Goal: Task Accomplishment & Management: Use online tool/utility

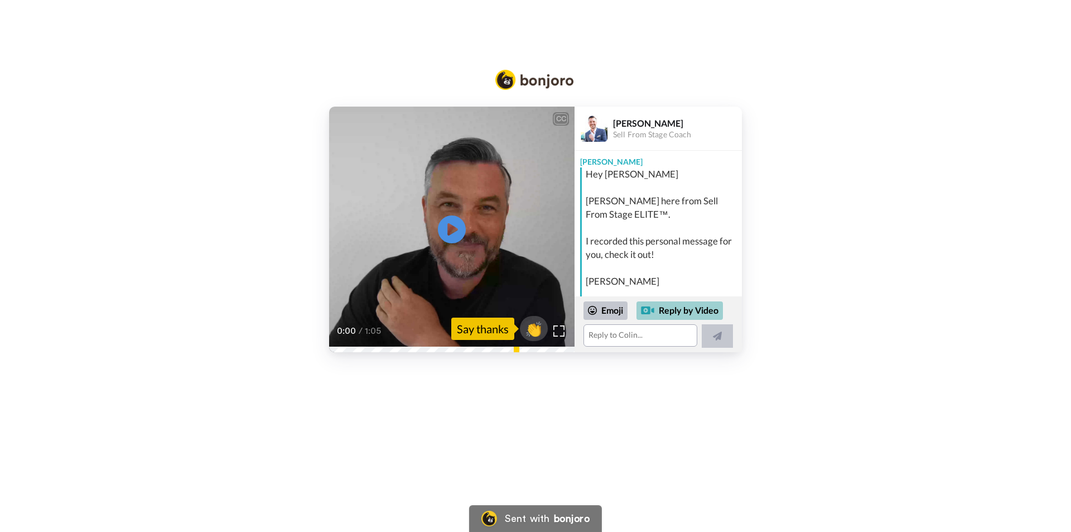
click at [678, 307] on div "Reply by Video" at bounding box center [679, 310] width 86 height 19
click at [692, 309] on div "Reply by Video" at bounding box center [679, 310] width 86 height 19
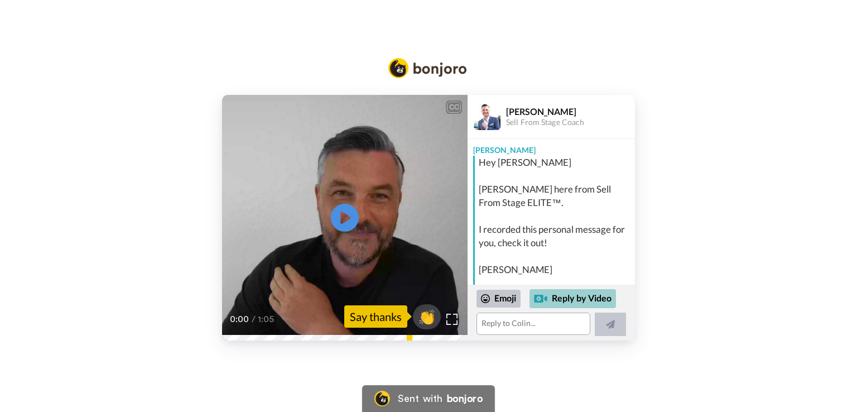
click at [560, 295] on div "Reply by Video" at bounding box center [572, 298] width 86 height 19
click at [553, 322] on textarea at bounding box center [533, 323] width 114 height 22
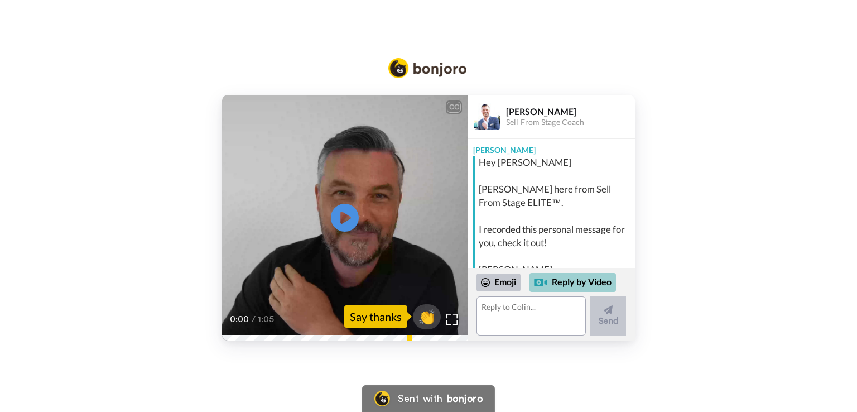
click at [569, 282] on div "Reply by Video" at bounding box center [572, 282] width 86 height 19
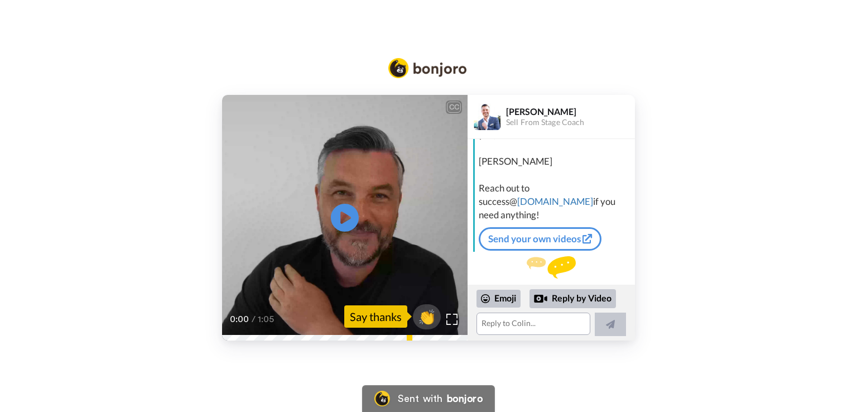
scroll to position [113, 0]
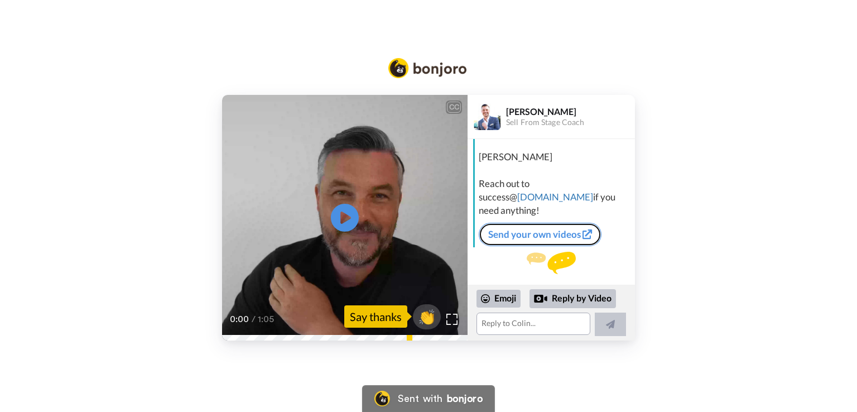
click at [523, 223] on link "Send your own videos" at bounding box center [540, 234] width 123 height 23
click at [535, 223] on link "Send your own videos" at bounding box center [540, 234] width 123 height 23
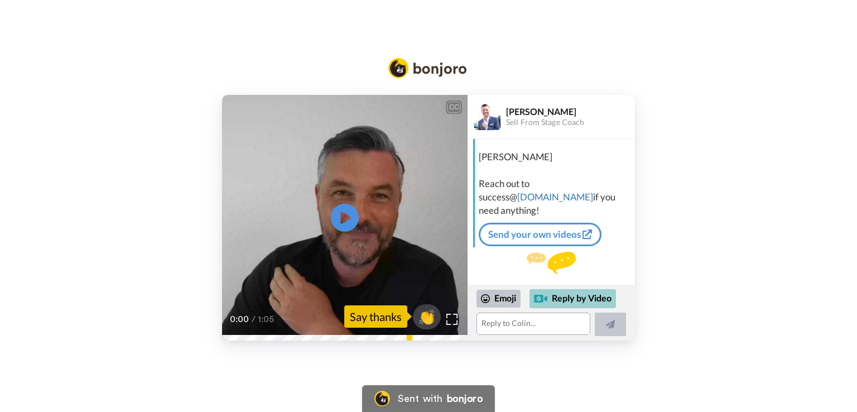
click at [568, 296] on div "Reply by Video" at bounding box center [572, 298] width 86 height 19
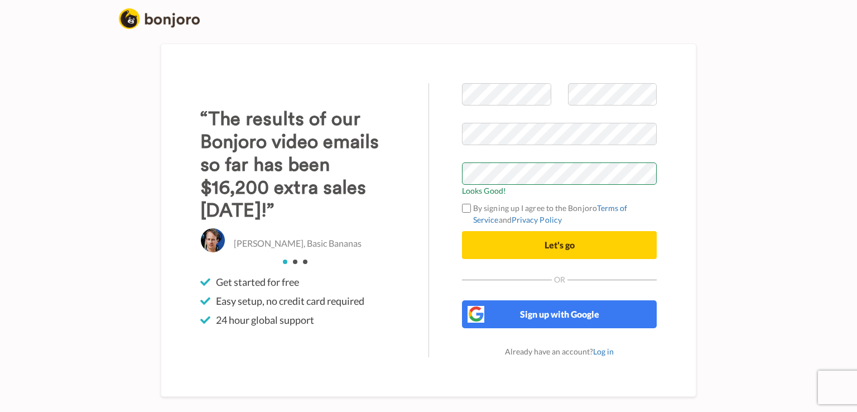
click at [471, 204] on label "By signing up I agree to the Bonjoro Terms of Service and Privacy Policy" at bounding box center [559, 213] width 195 height 23
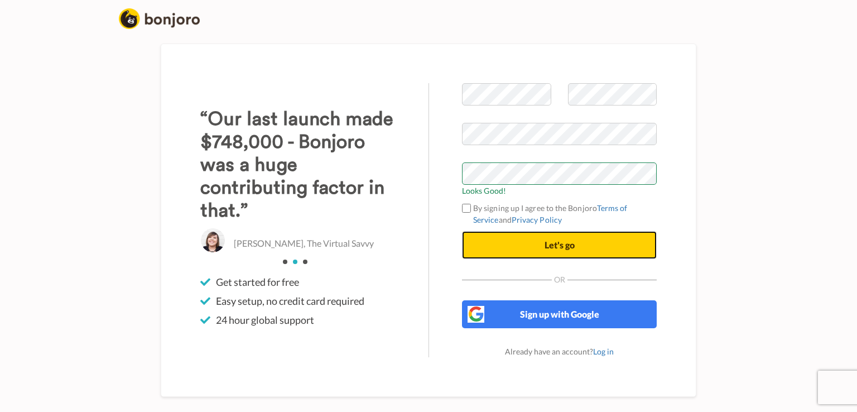
click at [578, 246] on button "Let's go" at bounding box center [559, 245] width 195 height 28
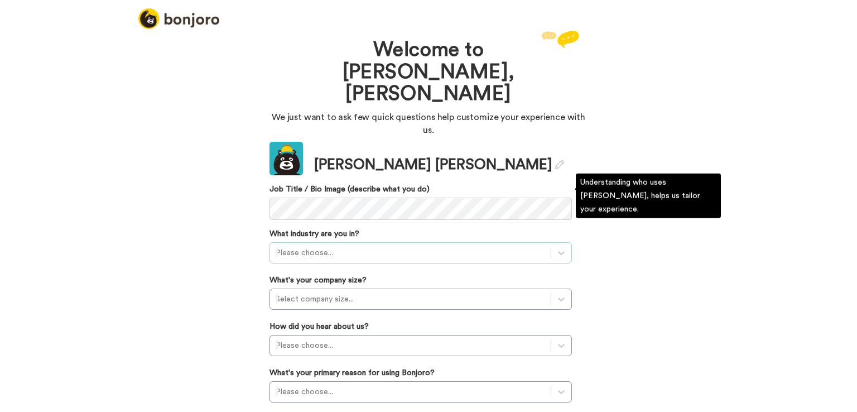
click at [303, 246] on div at bounding box center [410, 252] width 269 height 13
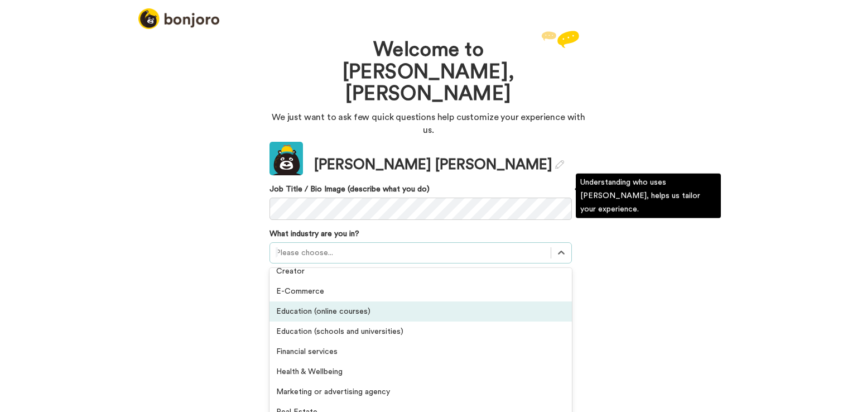
scroll to position [112, 0]
click at [359, 299] on div "Education (online courses)" at bounding box center [420, 309] width 302 height 20
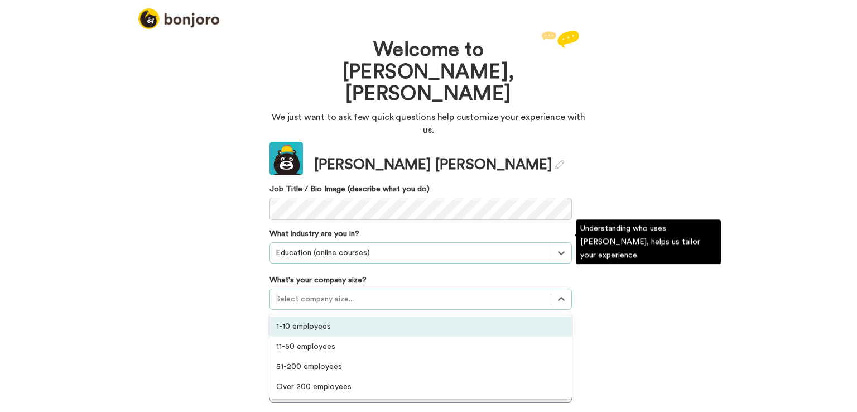
click at [331, 292] on div at bounding box center [410, 298] width 269 height 13
click at [323, 316] on div "1-10 employees" at bounding box center [420, 326] width 302 height 20
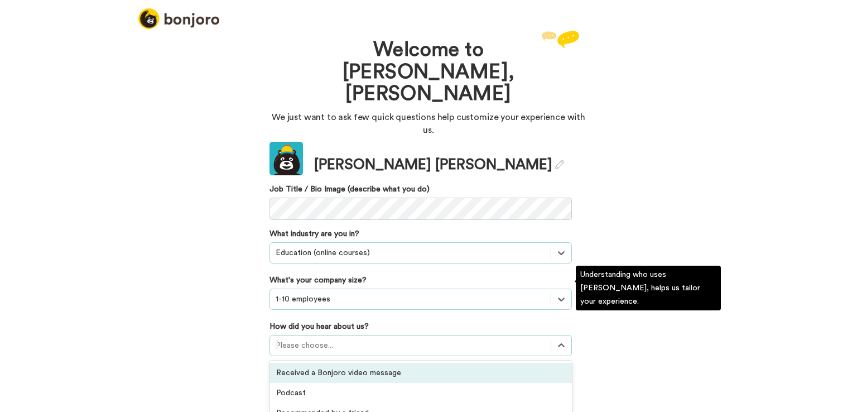
scroll to position [0, 0]
click at [325, 339] on div at bounding box center [410, 345] width 269 height 13
click at [361, 363] on div "Received a Bonjoro video message" at bounding box center [420, 373] width 302 height 20
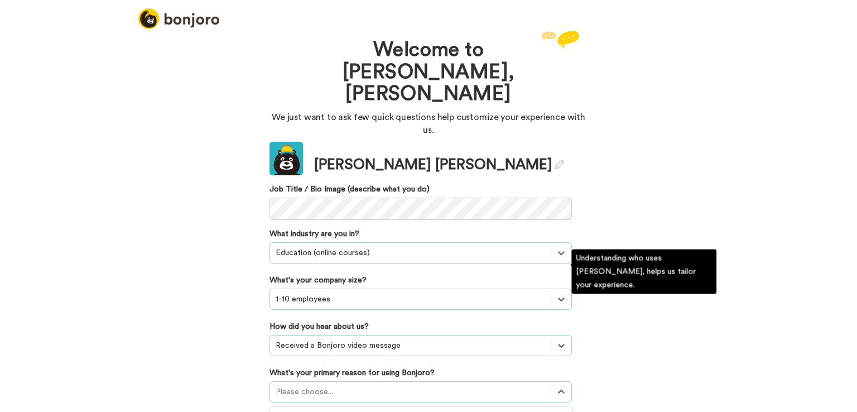
scroll to position [62, 0]
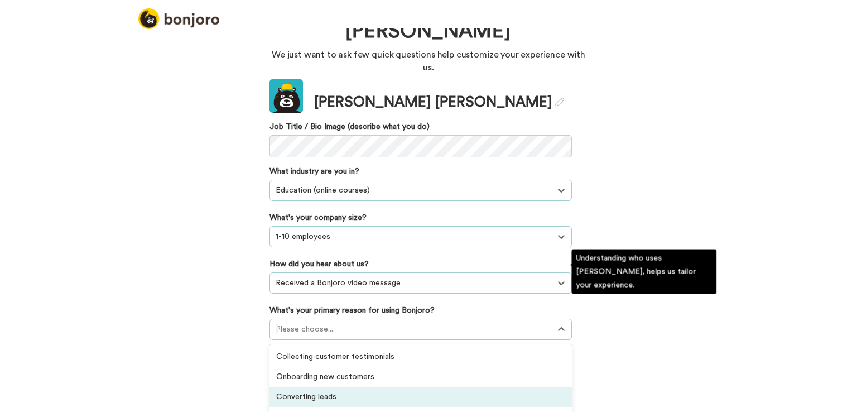
click at [307, 331] on div "option Converting leads focused, 3 of 6. 6 results available. Use Up and Down t…" at bounding box center [420, 328] width 302 height 21
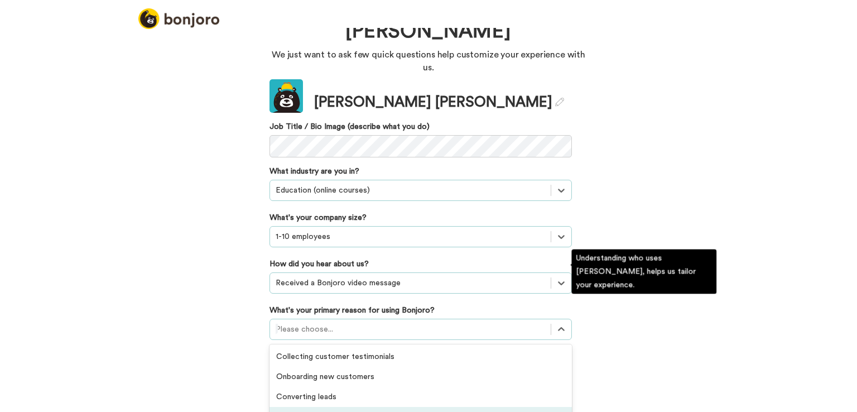
click at [370, 407] on div "Thanking customers or donors" at bounding box center [420, 417] width 302 height 20
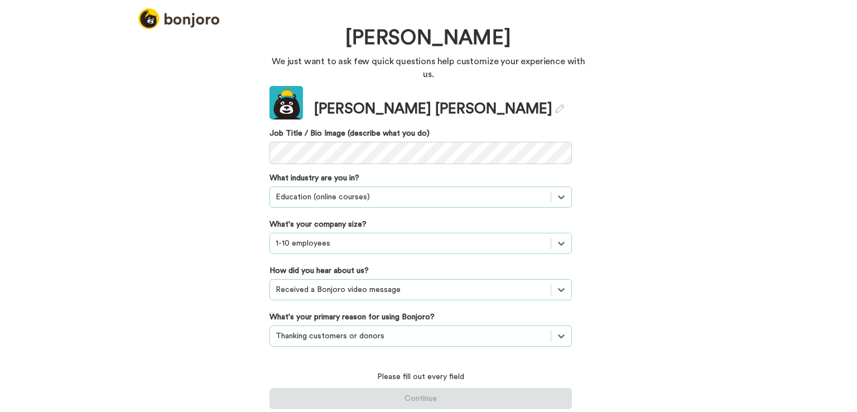
scroll to position [0, 0]
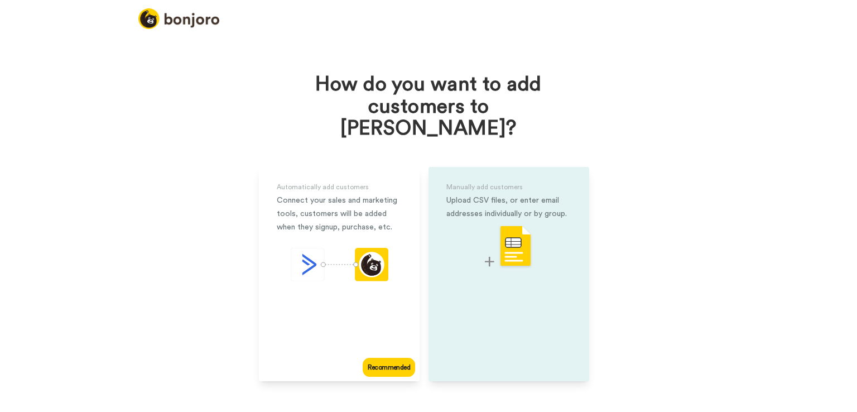
scroll to position [9, 0]
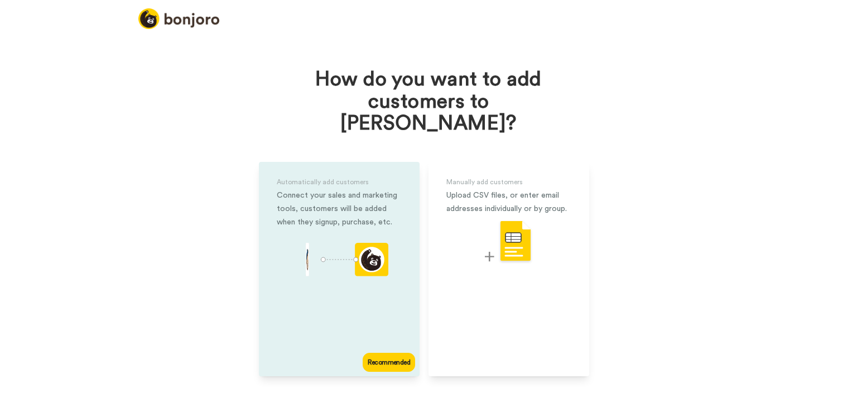
click at [381, 352] on div "Recommended" at bounding box center [389, 361] width 52 height 19
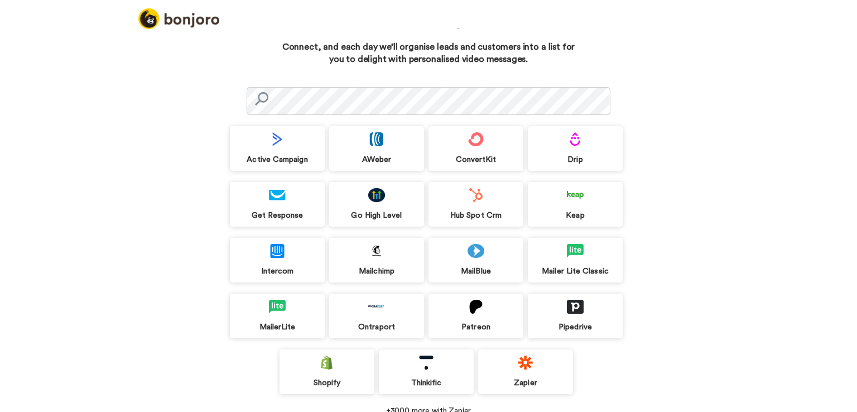
scroll to position [62, 0]
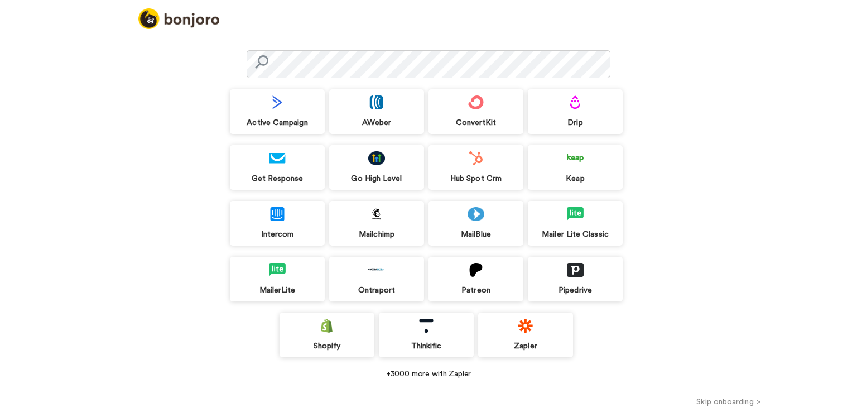
click at [723, 400] on button "Skip onboarding >" at bounding box center [728, 401] width 257 height 12
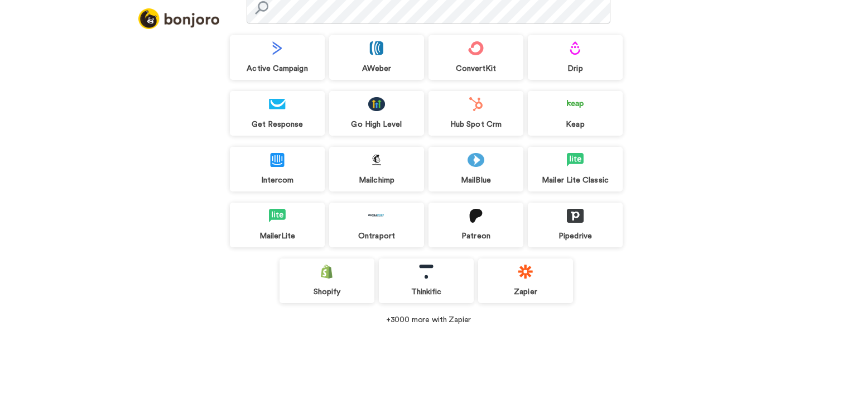
scroll to position [45, 0]
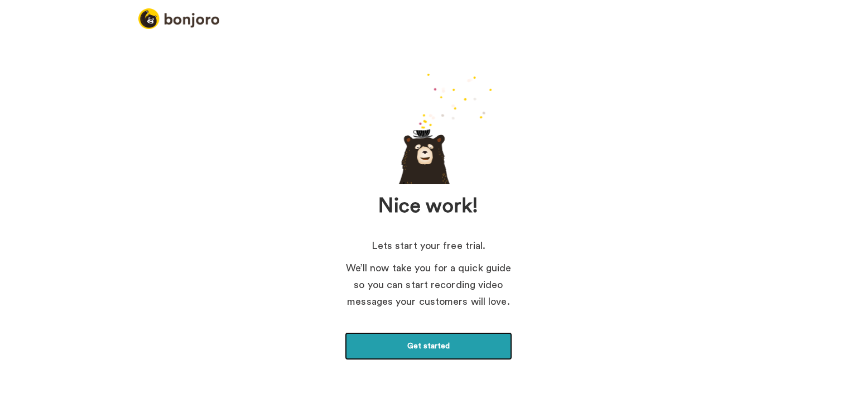
click at [422, 341] on link "Get started" at bounding box center [428, 346] width 167 height 28
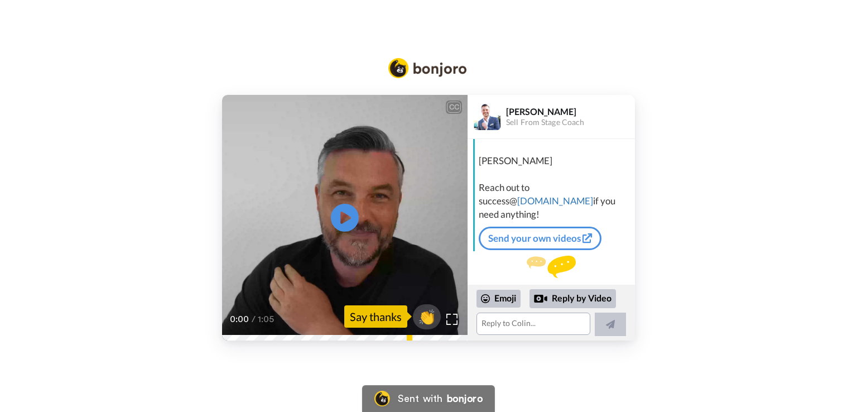
scroll to position [113, 0]
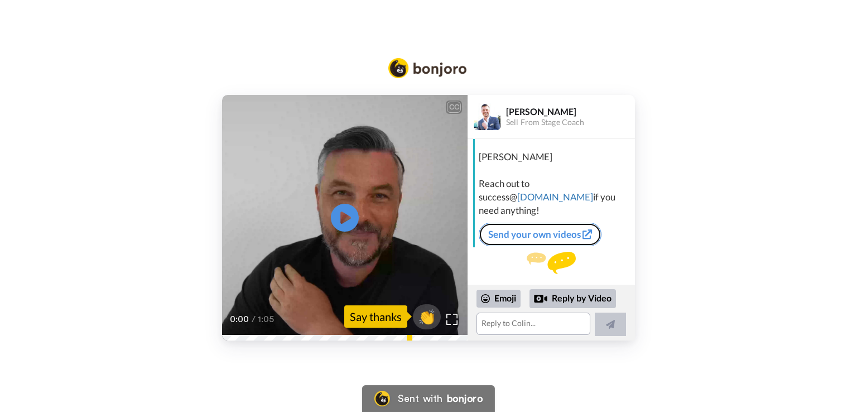
click at [554, 223] on link "Send your own videos" at bounding box center [540, 234] width 123 height 23
click at [529, 223] on link "Send your own videos" at bounding box center [540, 234] width 123 height 23
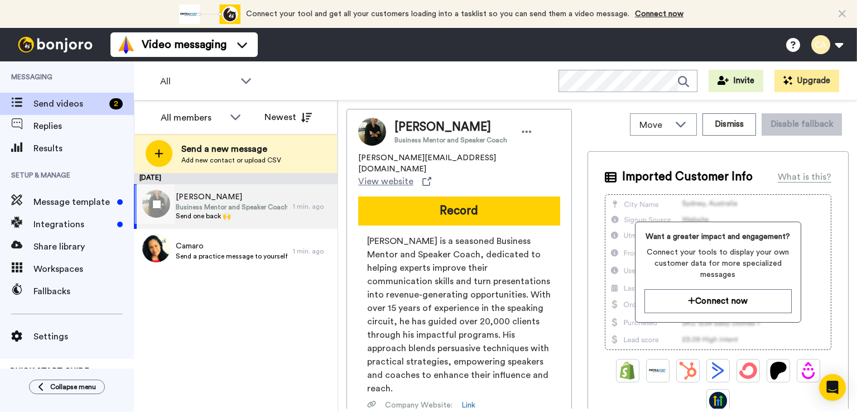
click at [244, 210] on span "Business Mentor and Speaker Coach" at bounding box center [232, 206] width 112 height 9
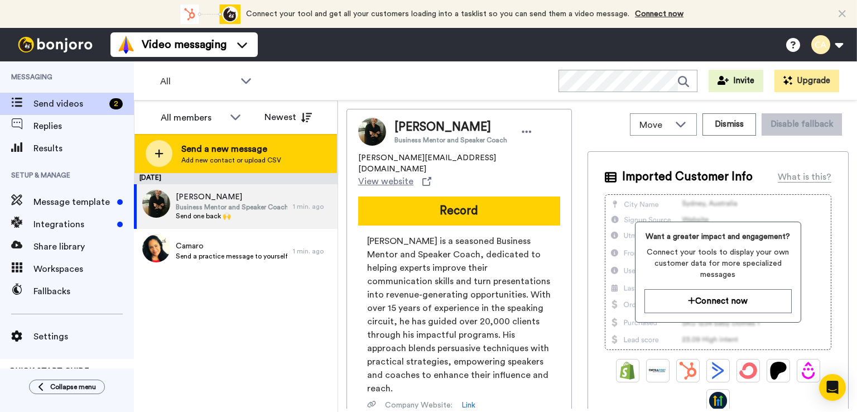
click at [245, 152] on span "Send a new message" at bounding box center [231, 148] width 100 height 13
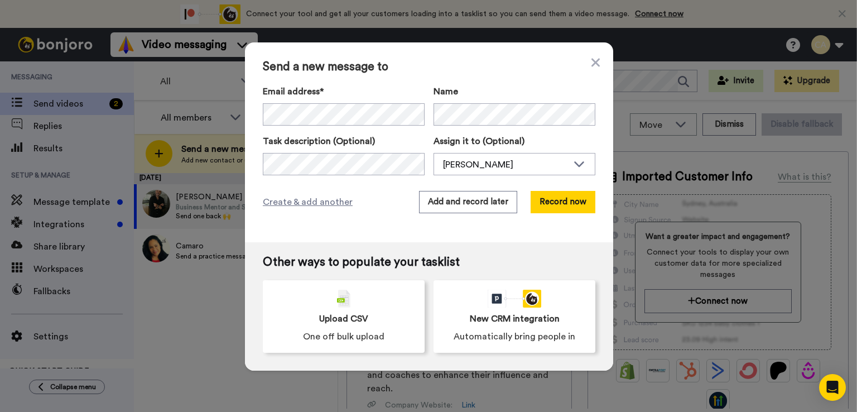
click at [587, 55] on div "Send a new message to Email address* Camaro <camaro@thewealthexec.com> Colin Bo…" at bounding box center [429, 142] width 368 height 200
click at [591, 61] on icon at bounding box center [595, 62] width 8 height 13
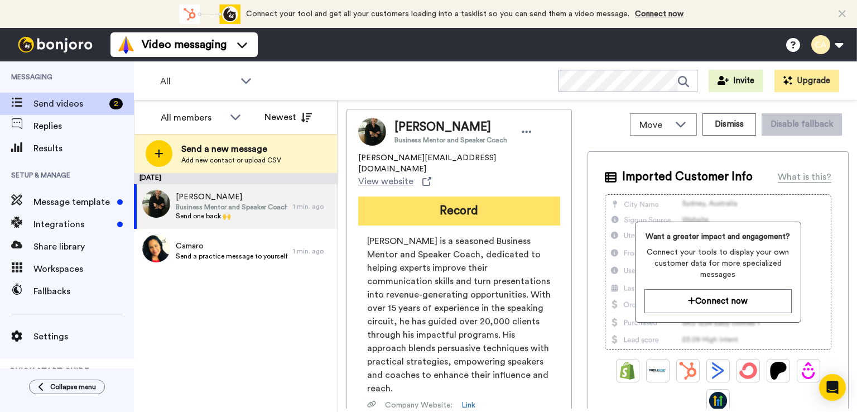
click at [464, 196] on button "Record" at bounding box center [459, 210] width 202 height 29
click at [471, 196] on button "Record" at bounding box center [459, 210] width 202 height 29
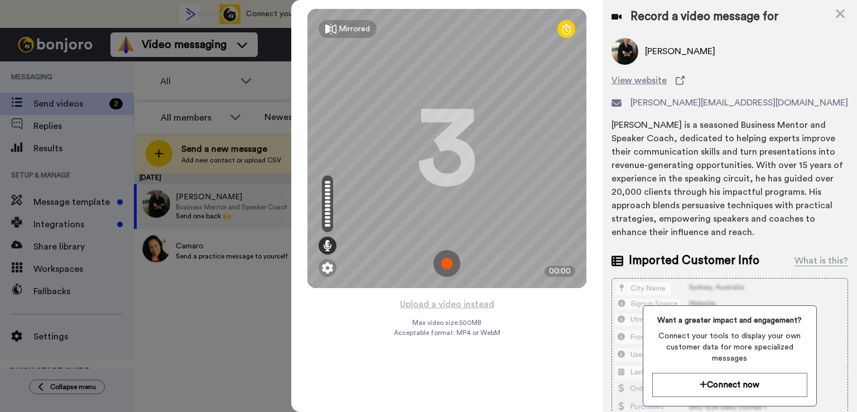
click at [443, 261] on img at bounding box center [446, 263] width 27 height 27
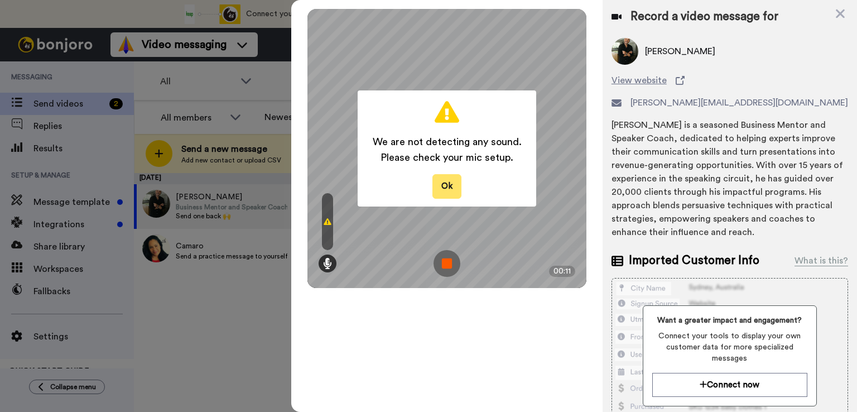
click at [446, 187] on button "Ok" at bounding box center [446, 186] width 29 height 24
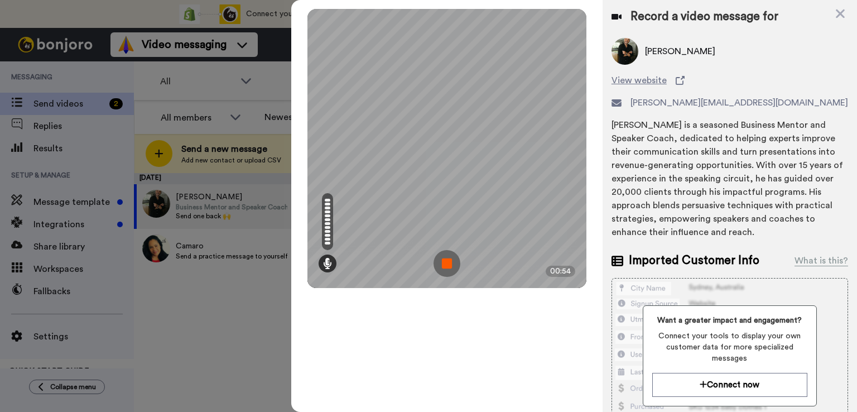
click at [446, 260] on img at bounding box center [446, 263] width 27 height 27
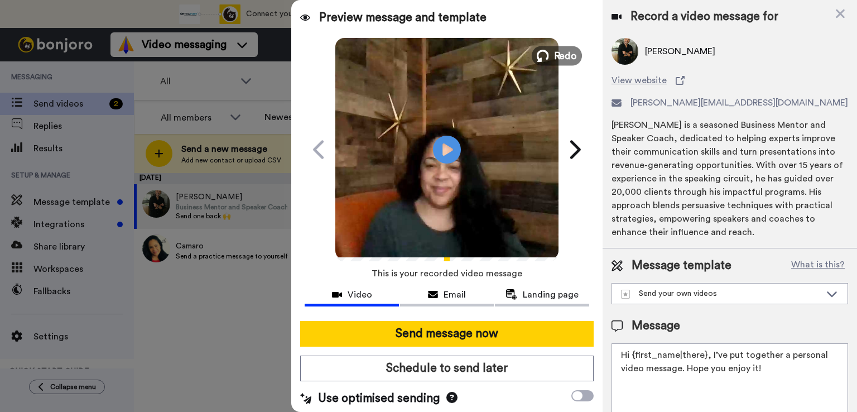
click at [540, 51] on icon at bounding box center [543, 56] width 12 height 12
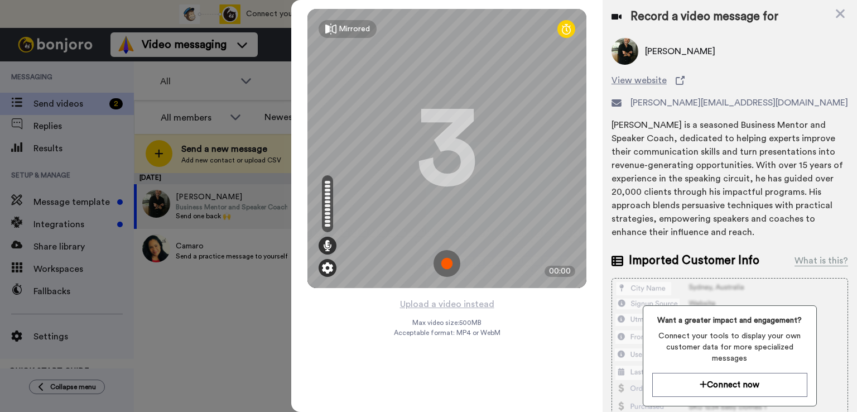
click at [326, 267] on img at bounding box center [327, 267] width 11 height 11
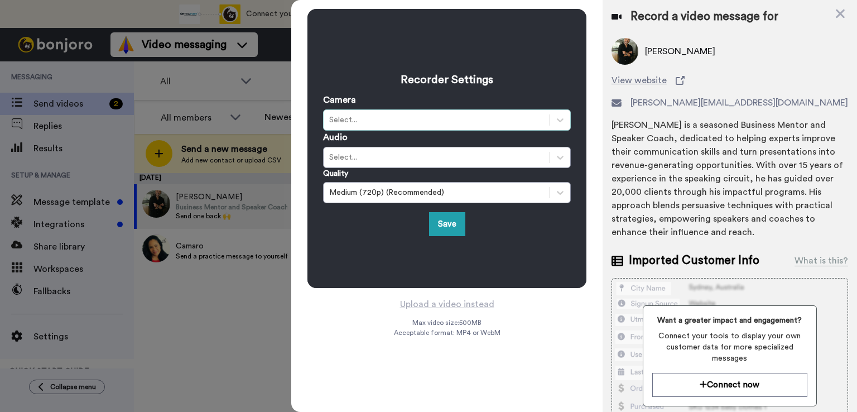
click at [384, 119] on div "Select..." at bounding box center [436, 119] width 215 height 11
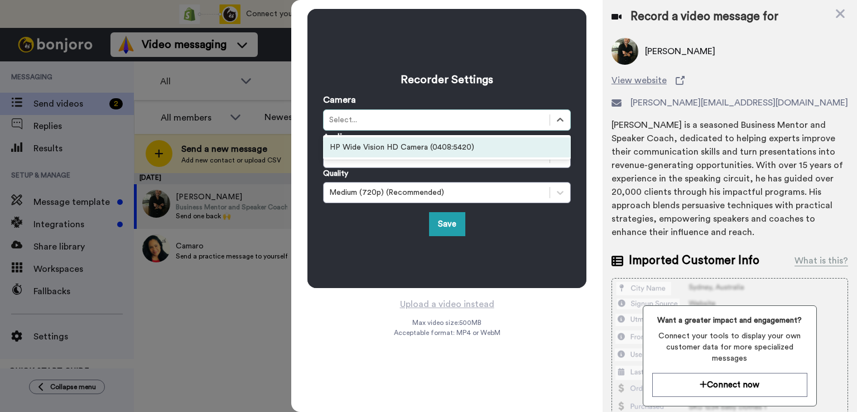
click at [379, 146] on div "HP Wide Vision HD Camera (0408:5420)" at bounding box center [447, 147] width 248 height 20
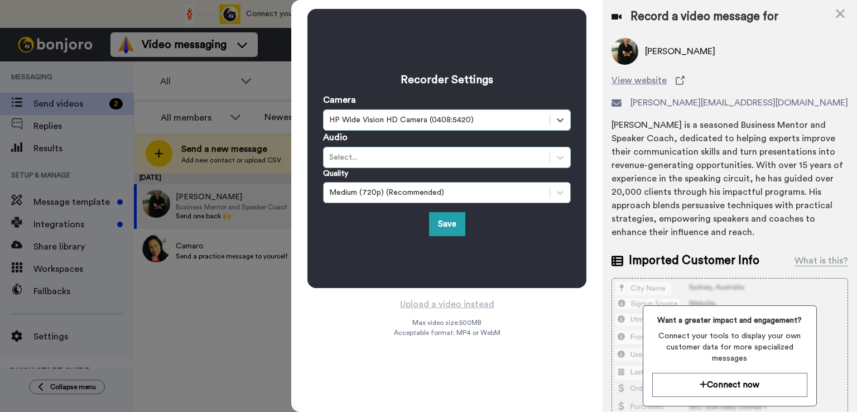
click at [370, 159] on div "Select..." at bounding box center [436, 157] width 215 height 11
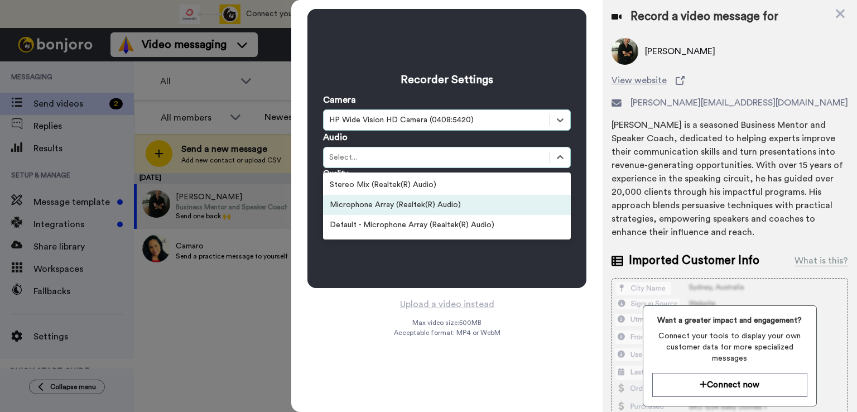
click at [393, 202] on div "Microphone Array (Realtek(R) Audio)" at bounding box center [447, 205] width 248 height 20
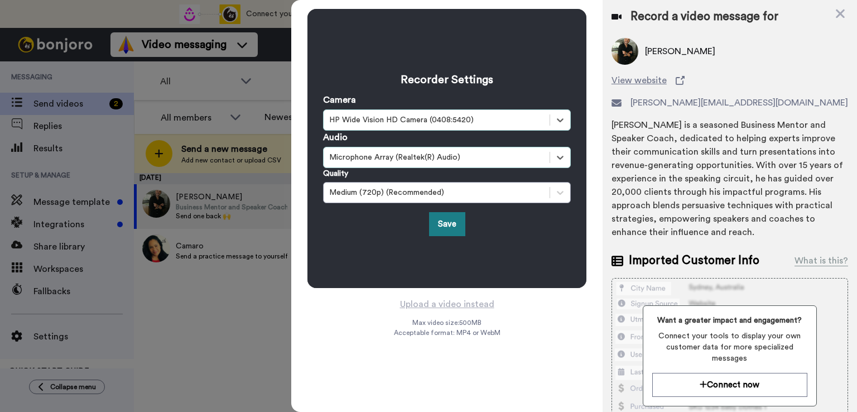
click at [448, 226] on button "Save" at bounding box center [447, 224] width 36 height 24
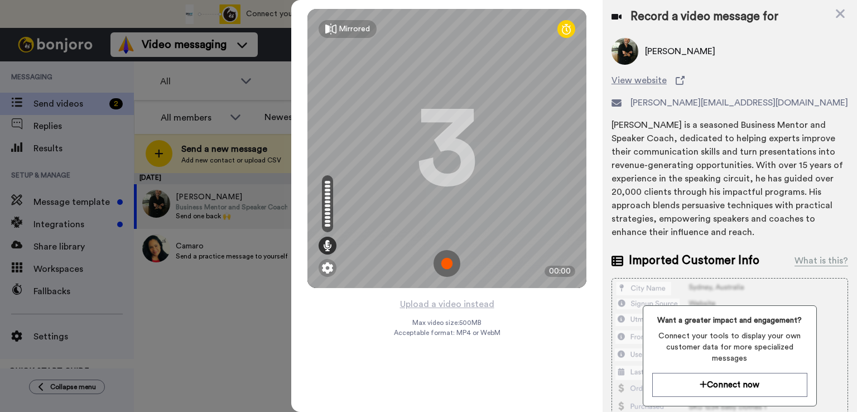
click at [449, 262] on img at bounding box center [446, 263] width 27 height 27
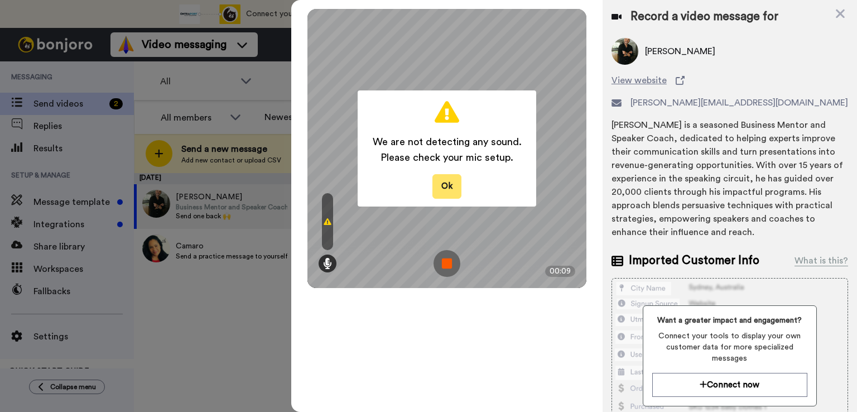
click at [447, 188] on button "Ok" at bounding box center [446, 186] width 29 height 24
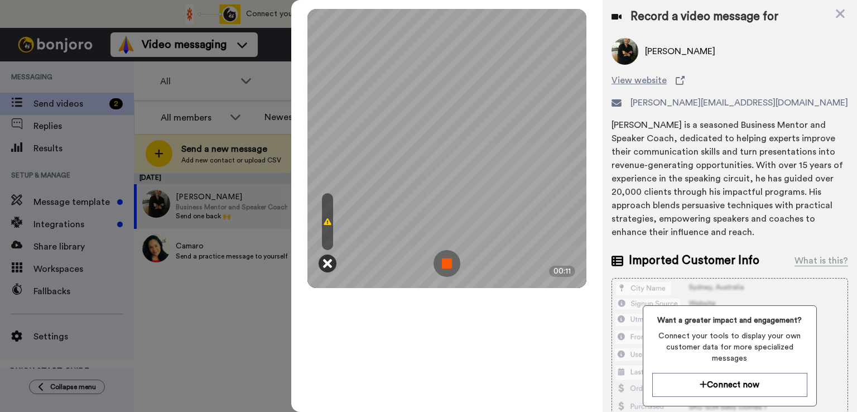
click at [328, 263] on icon at bounding box center [327, 263] width 9 height 11
click at [446, 263] on img at bounding box center [446, 263] width 27 height 27
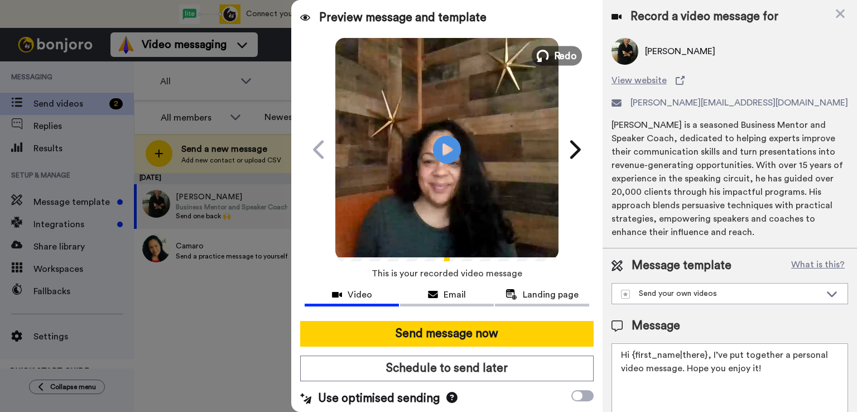
click at [560, 51] on span "Redo" at bounding box center [565, 55] width 23 height 15
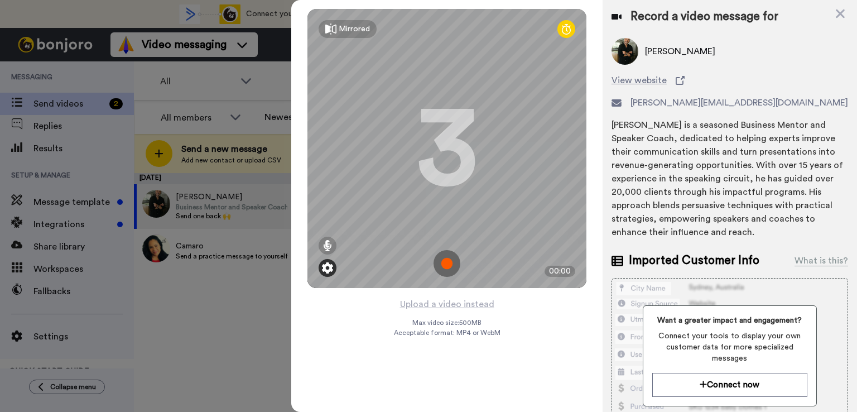
click at [325, 269] on img at bounding box center [327, 267] width 11 height 11
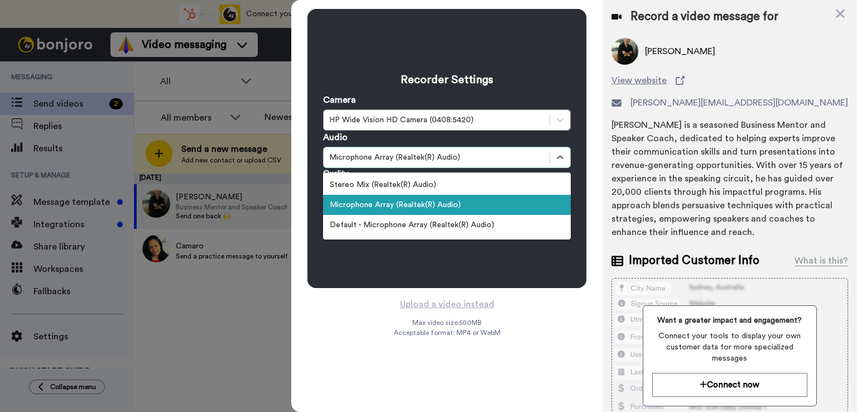
click at [369, 155] on div "Microphone Array (Realtek(R) Audio)" at bounding box center [436, 157] width 215 height 11
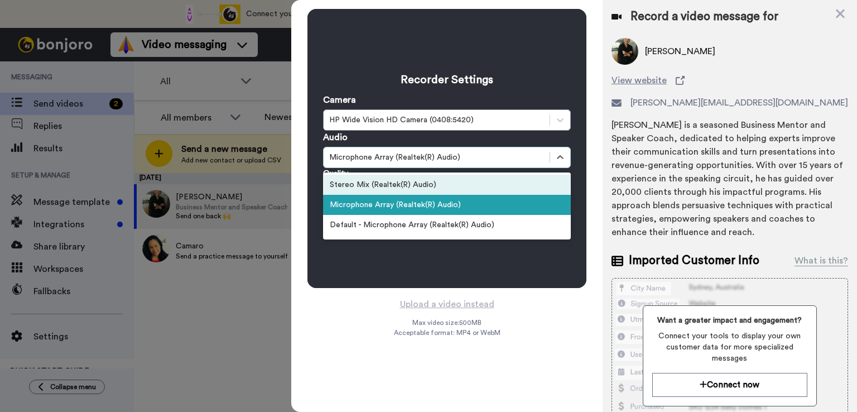
click at [348, 184] on div "Stereo Mix (Realtek(R) Audio)" at bounding box center [447, 185] width 248 height 20
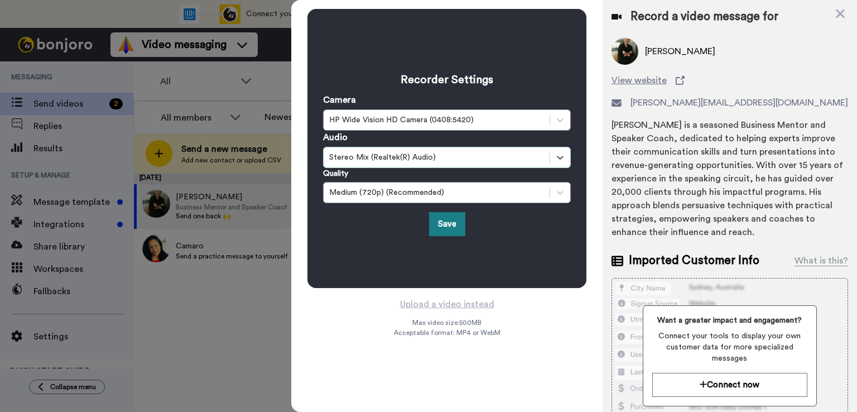
click at [449, 222] on button "Save" at bounding box center [447, 224] width 36 height 24
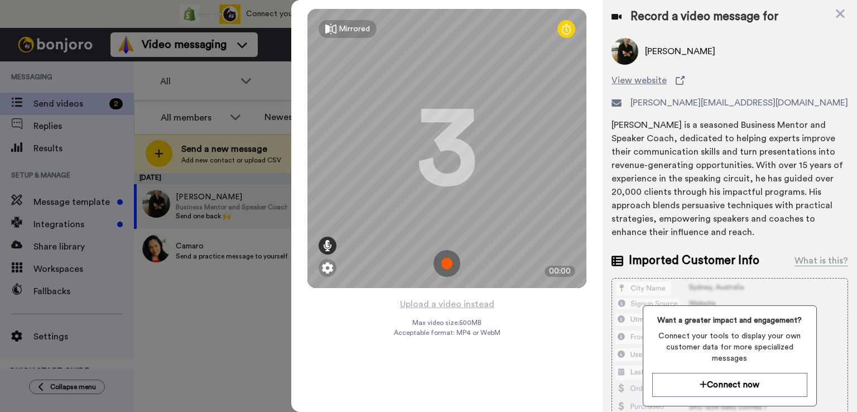
click at [331, 245] on icon at bounding box center [327, 245] width 9 height 11
click at [451, 262] on img at bounding box center [446, 263] width 27 height 27
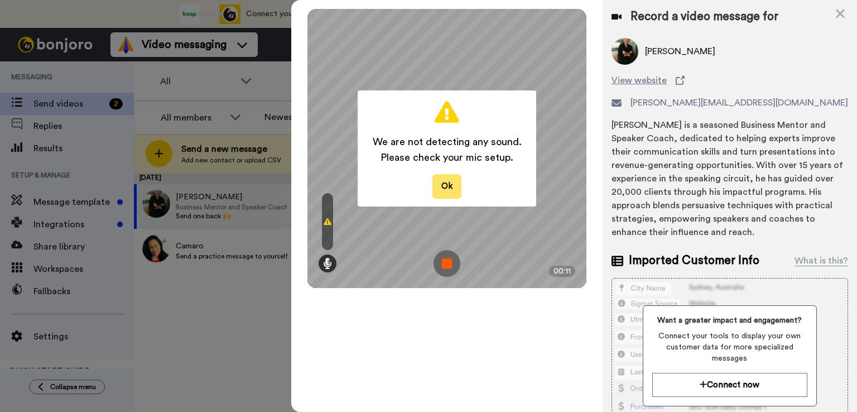
click at [446, 183] on button "Ok" at bounding box center [446, 186] width 29 height 24
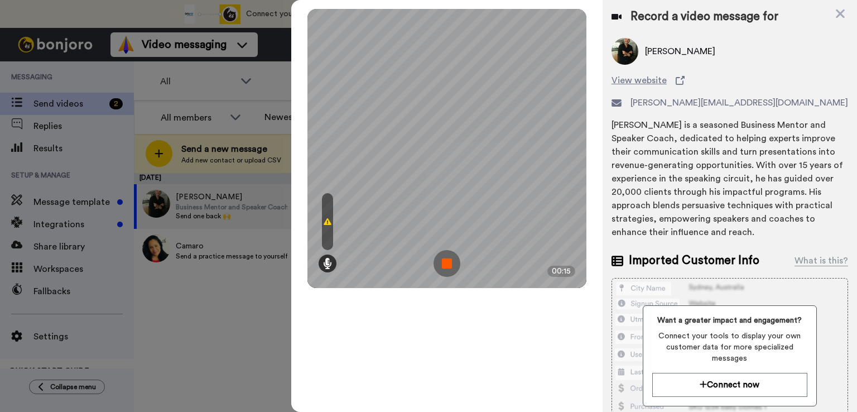
click at [447, 267] on img at bounding box center [446, 263] width 27 height 27
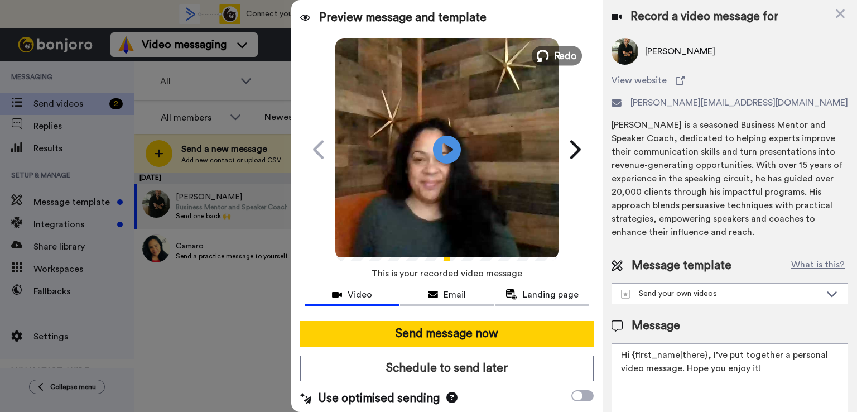
click at [543, 52] on icon at bounding box center [543, 56] width 12 height 12
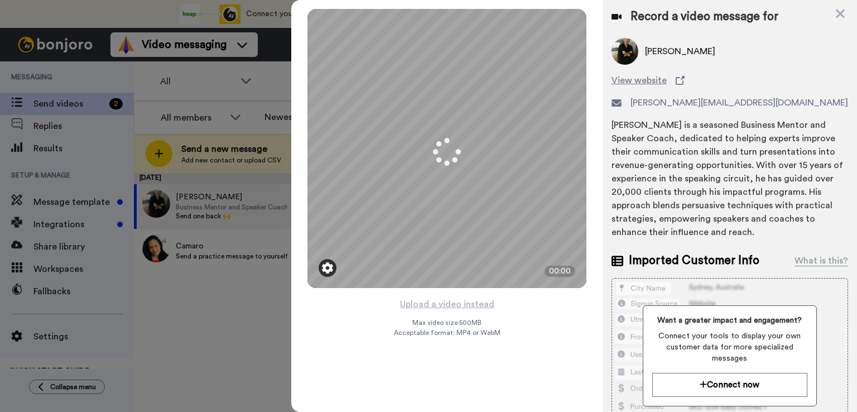
click at [329, 268] on img at bounding box center [327, 267] width 11 height 11
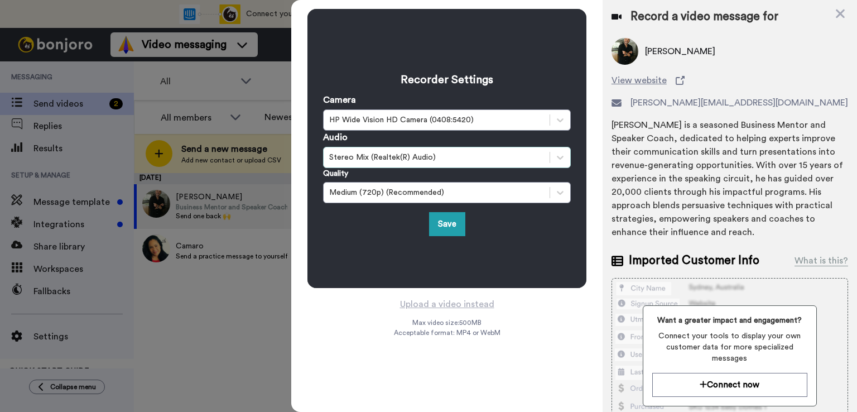
click at [439, 158] on div "Stereo Mix (Realtek(R) Audio)" at bounding box center [436, 157] width 215 height 11
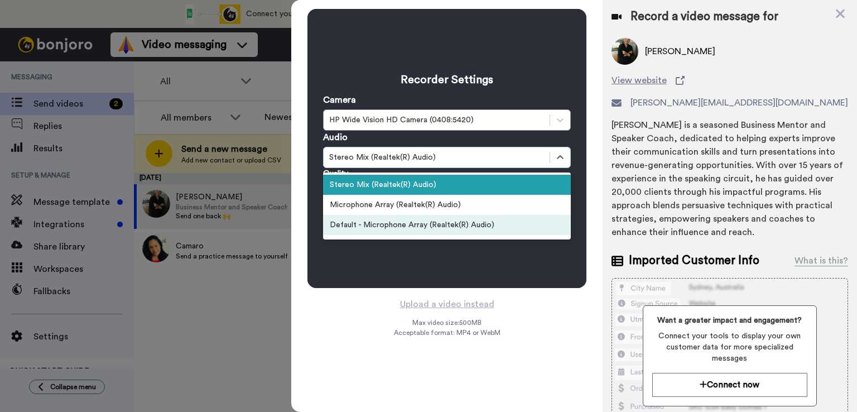
click at [436, 219] on div "Default - Microphone Array (Realtek(R) Audio)" at bounding box center [447, 225] width 248 height 20
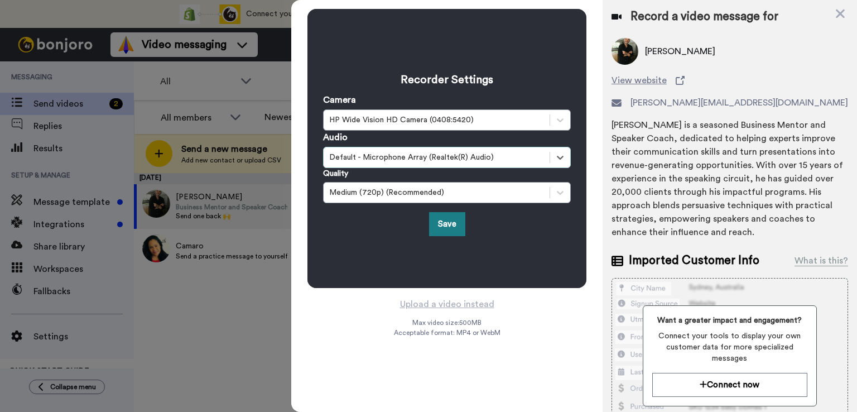
click at [446, 223] on button "Save" at bounding box center [447, 224] width 36 height 24
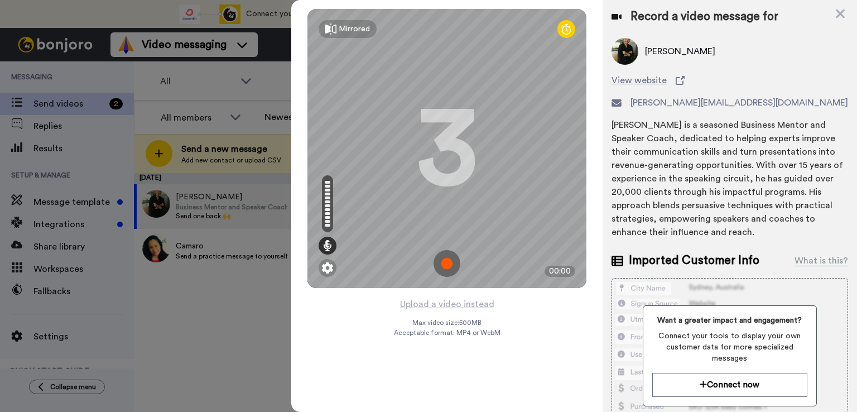
click at [447, 257] on img at bounding box center [446, 263] width 27 height 27
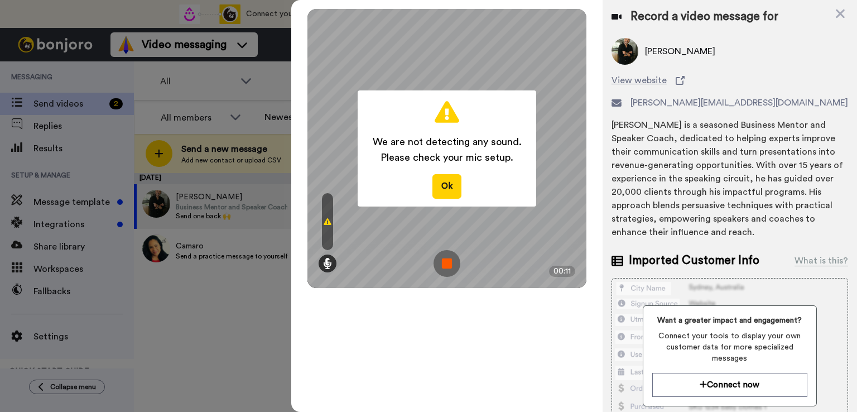
click at [446, 262] on img at bounding box center [446, 263] width 27 height 27
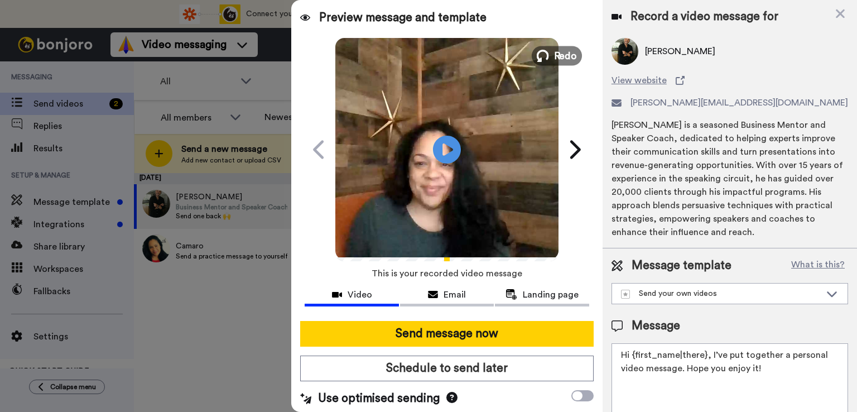
click at [554, 50] on span "Redo" at bounding box center [565, 55] width 23 height 15
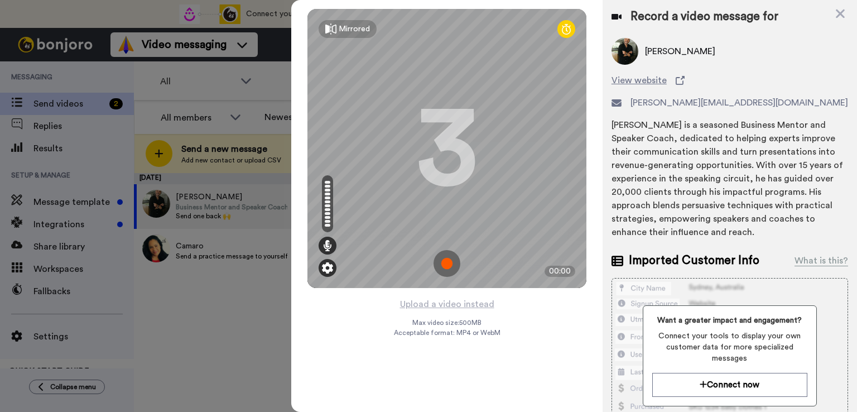
click at [328, 267] on img at bounding box center [327, 267] width 11 height 11
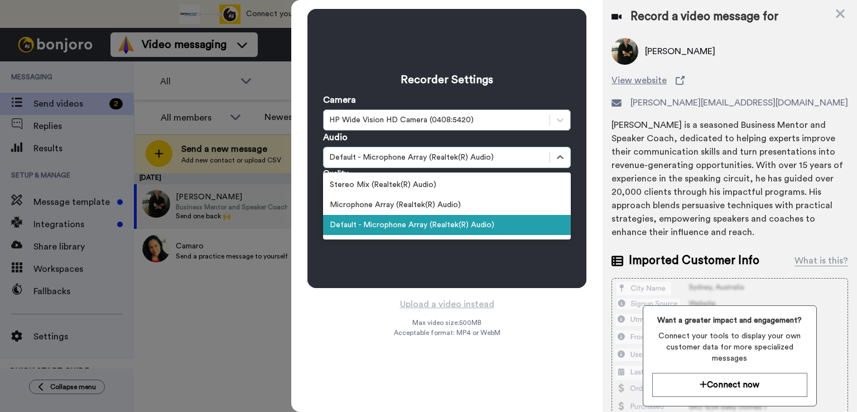
click at [387, 159] on div "Default - Microphone Array (Realtek(R) Audio)" at bounding box center [436, 157] width 215 height 11
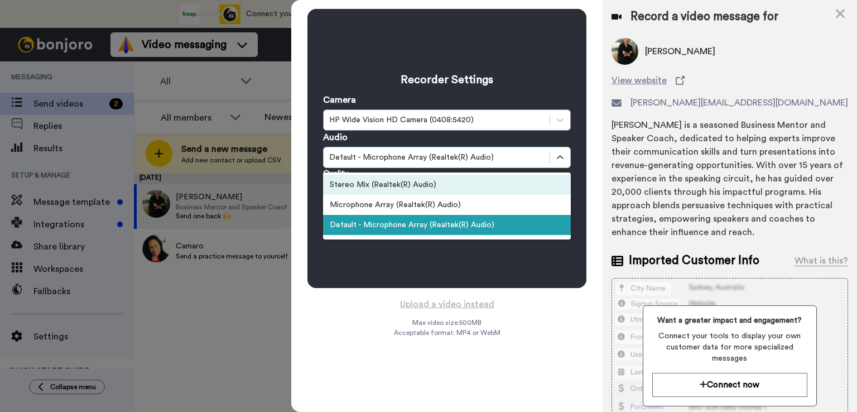
click at [422, 185] on div "Stereo Mix (Realtek(R) Audio)" at bounding box center [447, 185] width 248 height 20
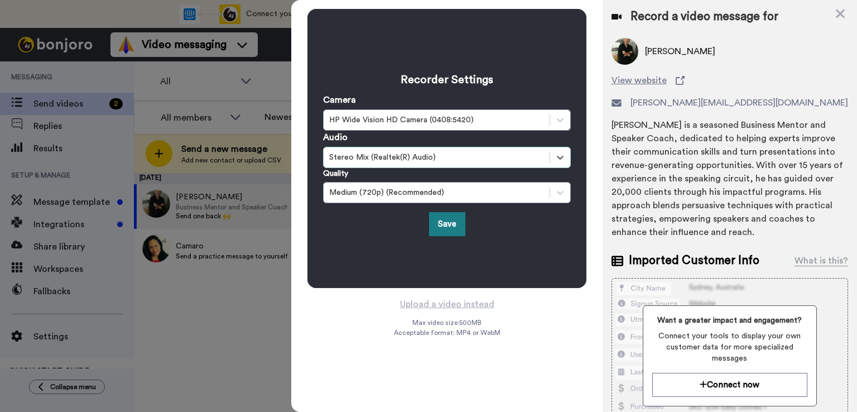
click at [443, 225] on button "Save" at bounding box center [447, 224] width 36 height 24
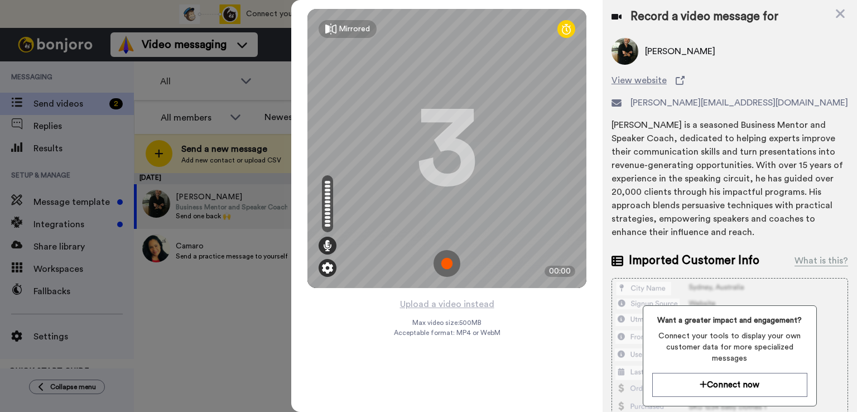
click at [331, 268] on img at bounding box center [327, 267] width 11 height 11
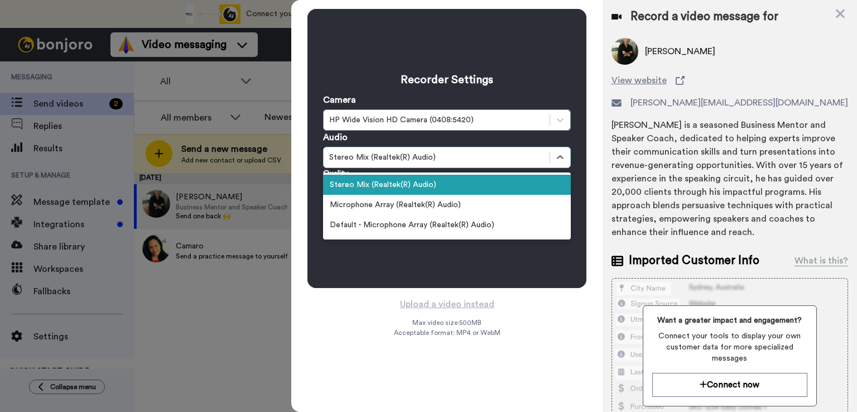
click at [477, 153] on div "Stereo Mix (Realtek(R) Audio)" at bounding box center [436, 157] width 215 height 11
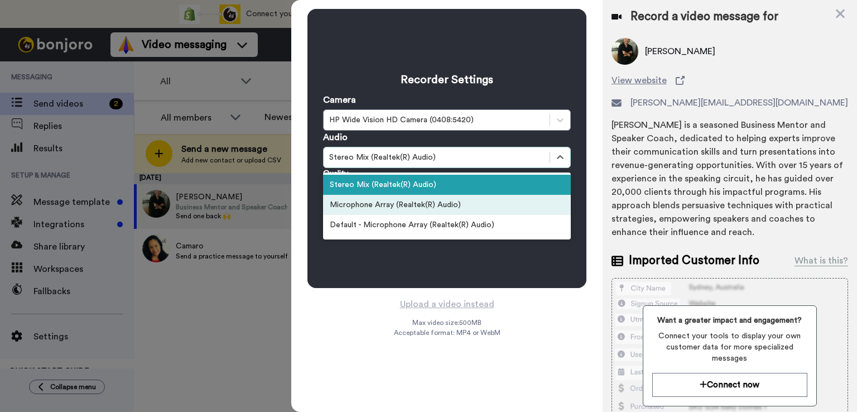
click at [353, 203] on div "Microphone Array (Realtek(R) Audio)" at bounding box center [447, 205] width 248 height 20
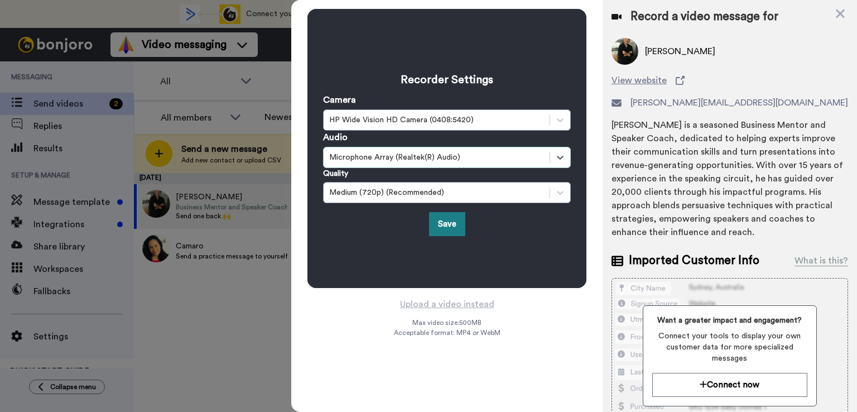
click at [444, 221] on button "Save" at bounding box center [447, 224] width 36 height 24
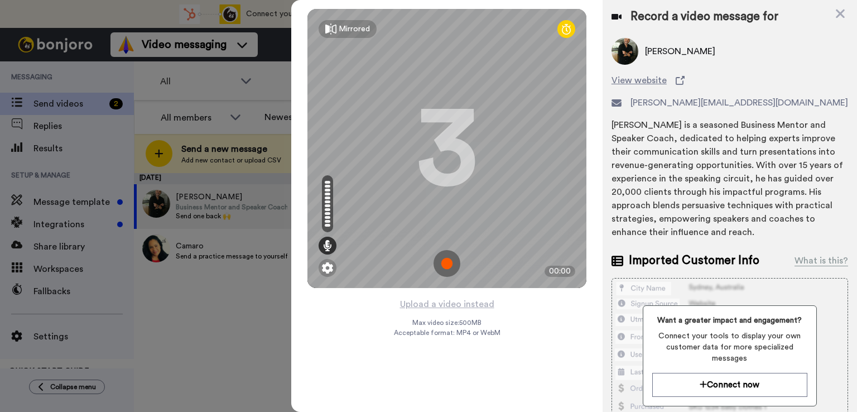
click at [445, 260] on img at bounding box center [446, 263] width 27 height 27
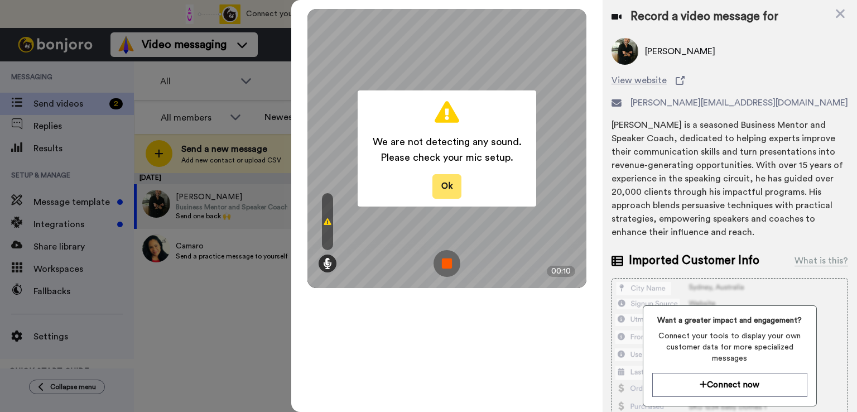
click at [458, 183] on button "Ok" at bounding box center [446, 186] width 29 height 24
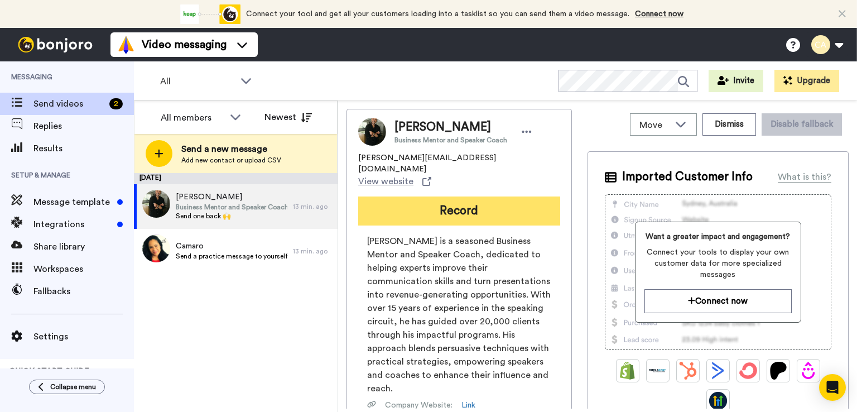
click at [463, 196] on button "Record" at bounding box center [459, 210] width 202 height 29
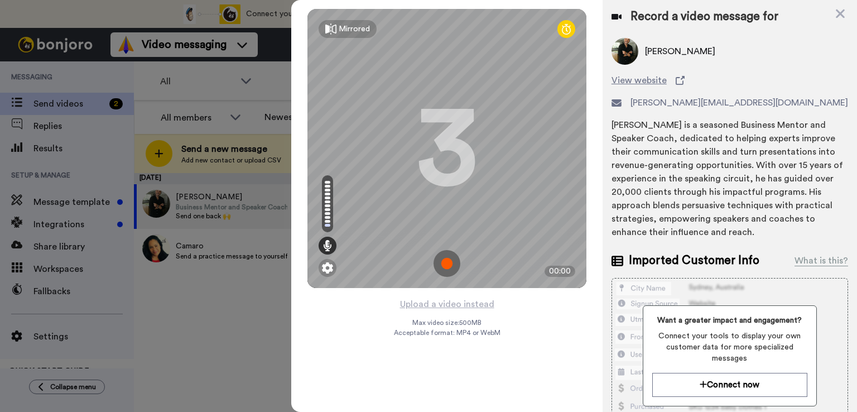
click at [447, 262] on img at bounding box center [446, 263] width 27 height 27
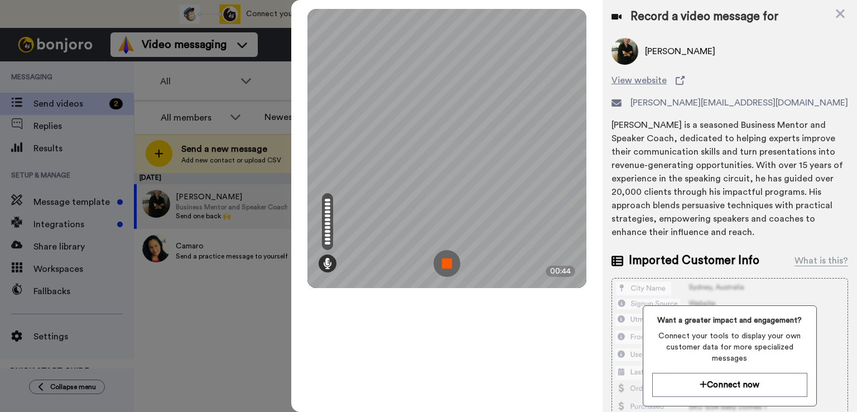
click at [445, 258] on img at bounding box center [446, 263] width 27 height 27
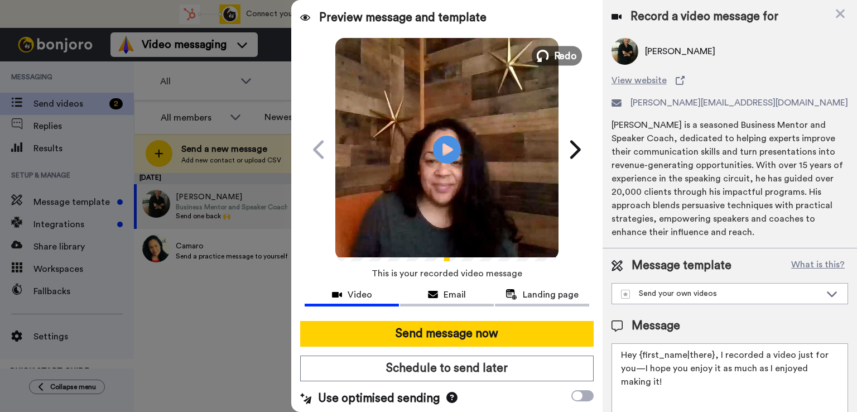
click at [543, 48] on button "Redo" at bounding box center [557, 56] width 50 height 20
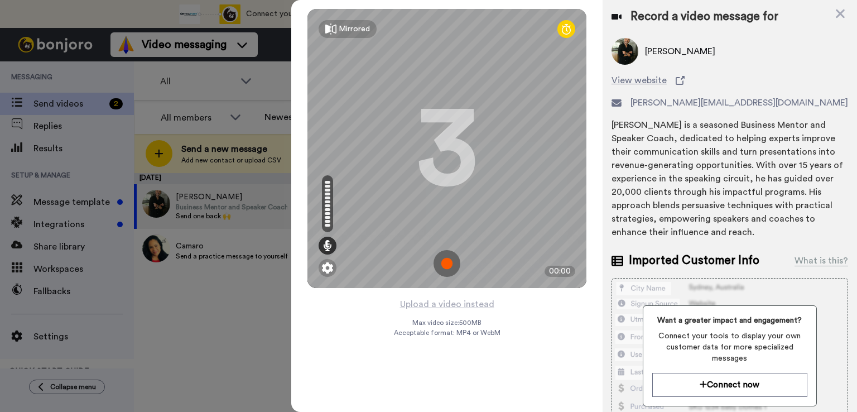
click at [446, 259] on img at bounding box center [446, 263] width 27 height 27
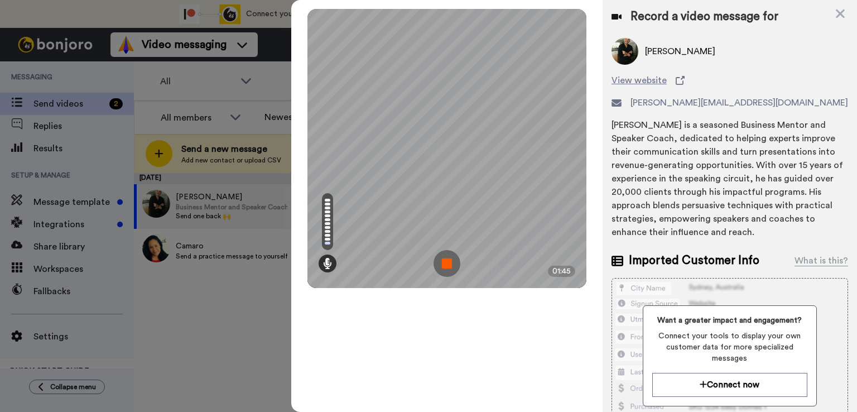
click at [453, 262] on img at bounding box center [446, 263] width 27 height 27
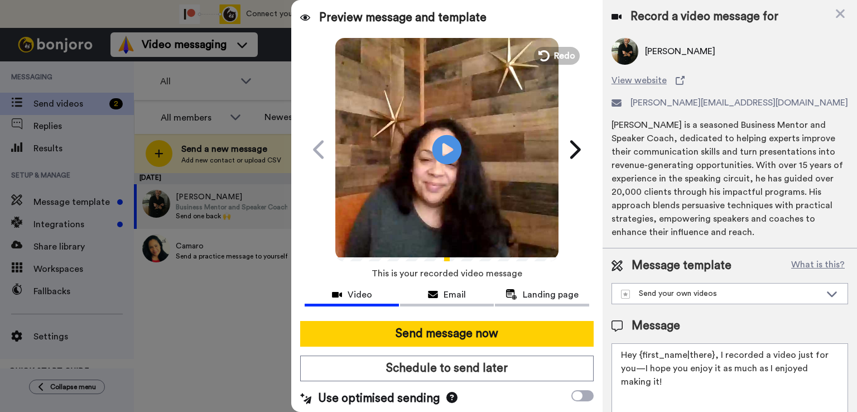
click at [435, 149] on icon at bounding box center [447, 149] width 30 height 30
click at [537, 59] on icon at bounding box center [543, 56] width 12 height 12
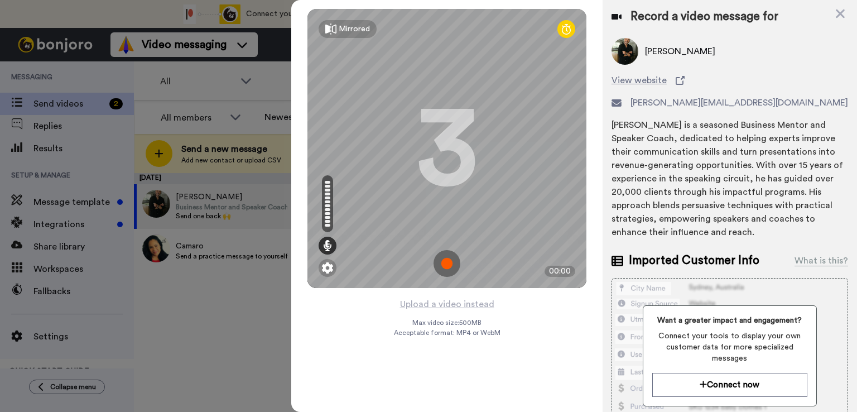
click at [446, 265] on img at bounding box center [446, 263] width 27 height 27
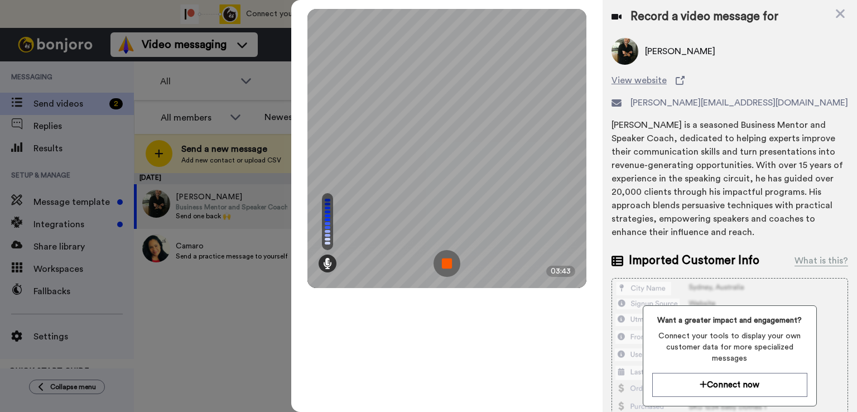
click at [446, 264] on img at bounding box center [446, 263] width 27 height 27
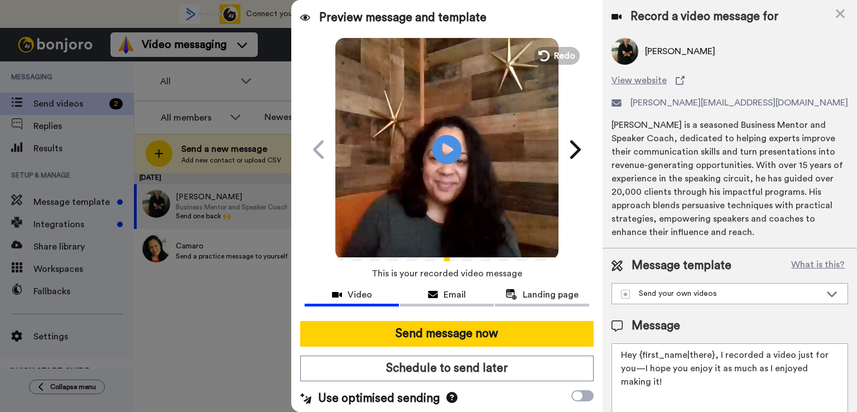
click at [436, 148] on icon at bounding box center [447, 149] width 30 height 30
click at [542, 55] on icon at bounding box center [543, 56] width 12 height 12
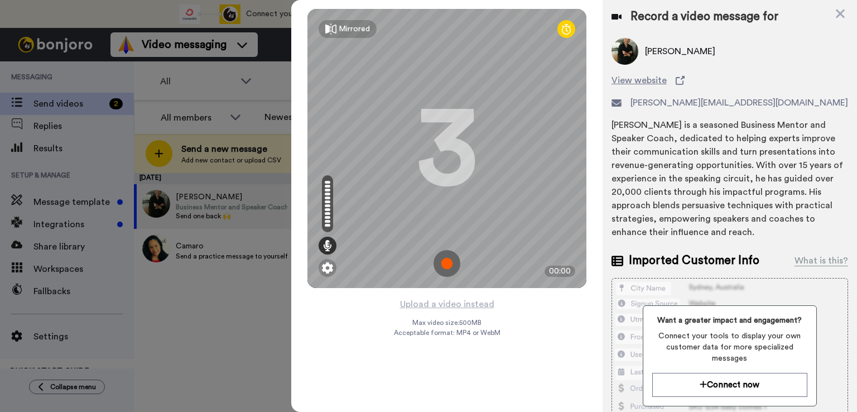
click at [455, 262] on img at bounding box center [446, 263] width 27 height 27
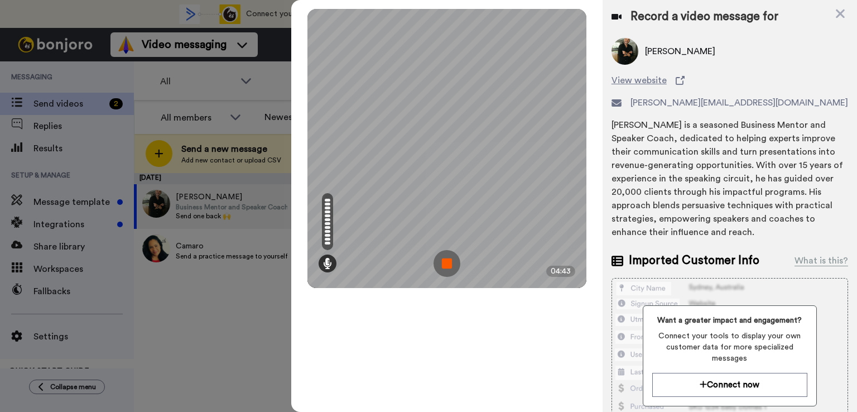
click at [442, 252] on img at bounding box center [446, 263] width 27 height 27
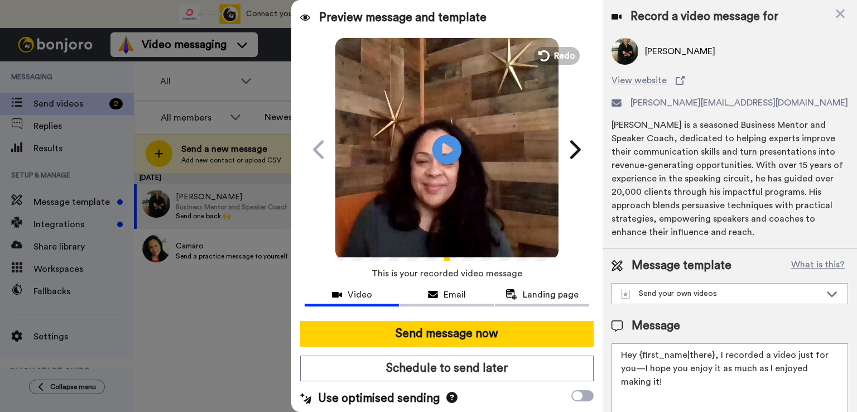
click at [440, 152] on icon "Play/Pause" at bounding box center [447, 149] width 30 height 53
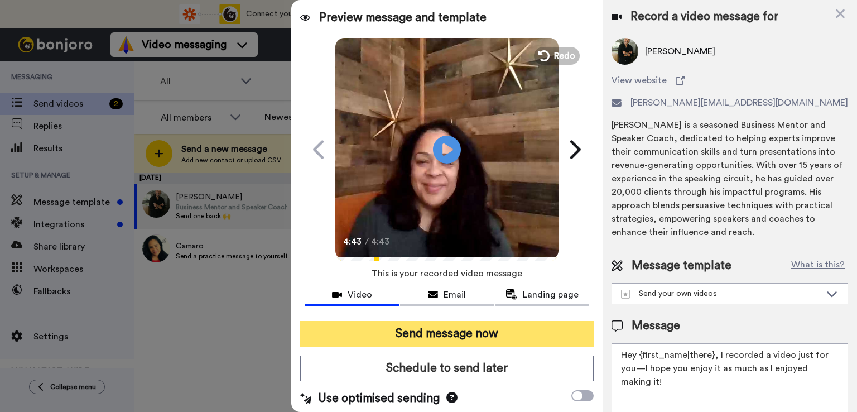
click at [439, 329] on button "Send message now" at bounding box center [446, 334] width 293 height 26
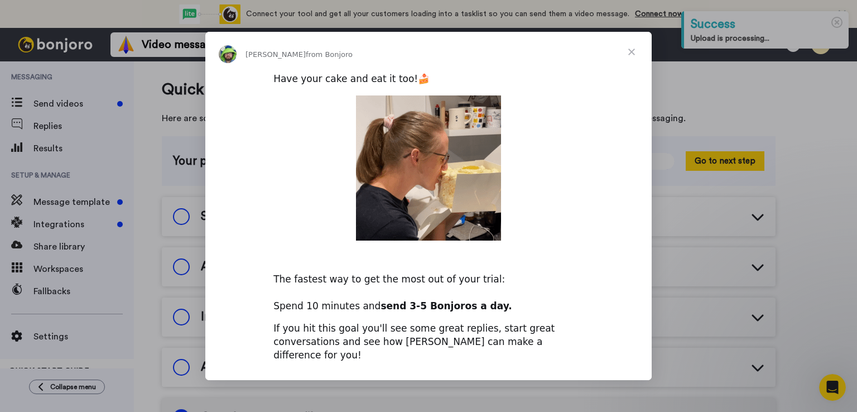
click at [177, 216] on div "Intercom messenger" at bounding box center [428, 206] width 857 height 412
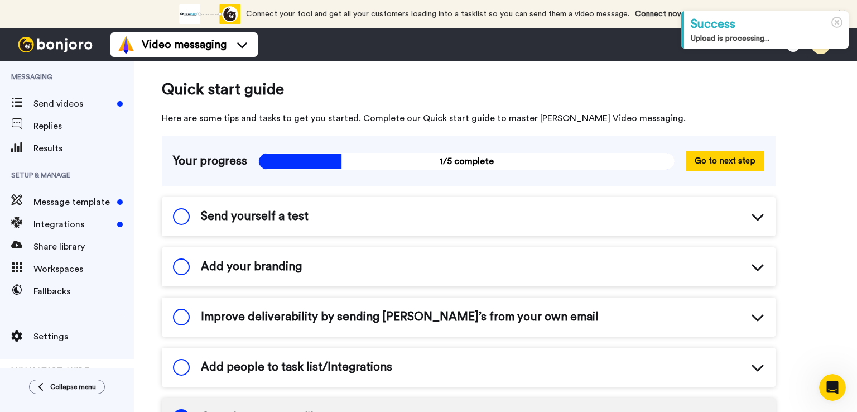
click at [177, 216] on span at bounding box center [181, 216] width 17 height 17
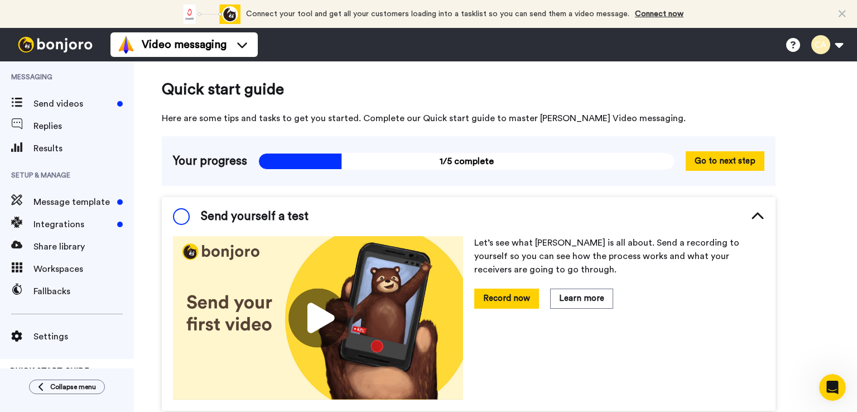
click at [167, 182] on div "Your progress 1/5 complete 1/5 complete Go to next step" at bounding box center [469, 161] width 614 height 50
click at [756, 216] on icon at bounding box center [757, 216] width 13 height 13
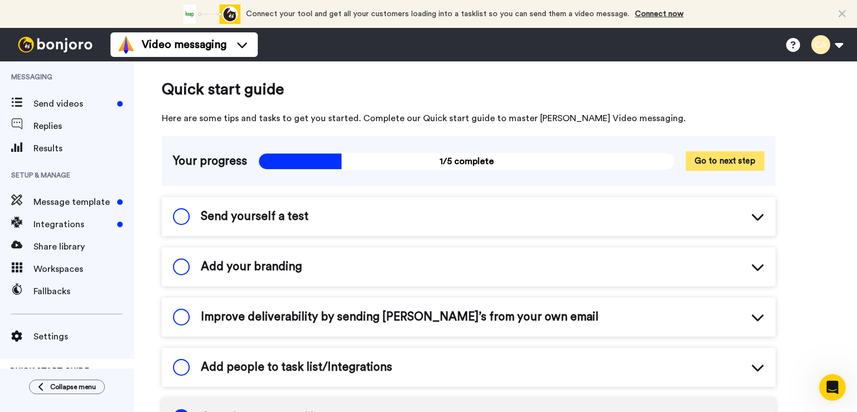
click at [720, 161] on button "Go to next step" at bounding box center [724, 161] width 79 height 20
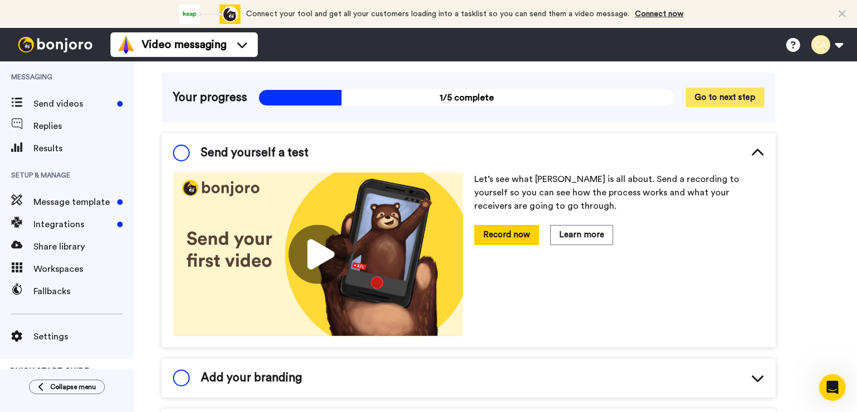
scroll to position [67, 0]
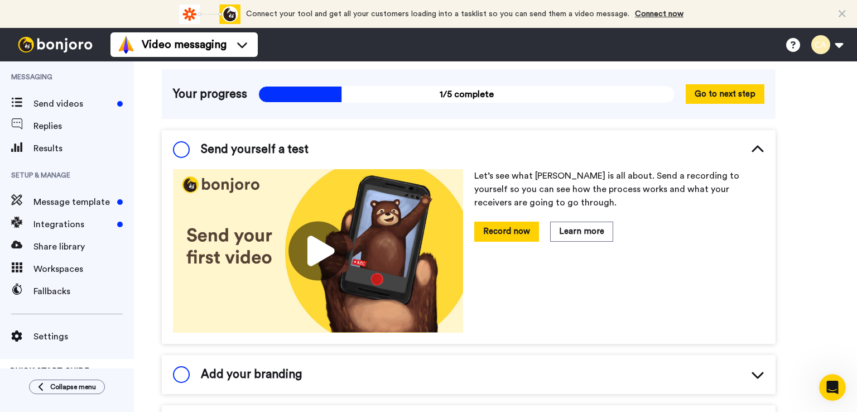
click at [767, 150] on div "Send yourself a test" at bounding box center [469, 149] width 614 height 39
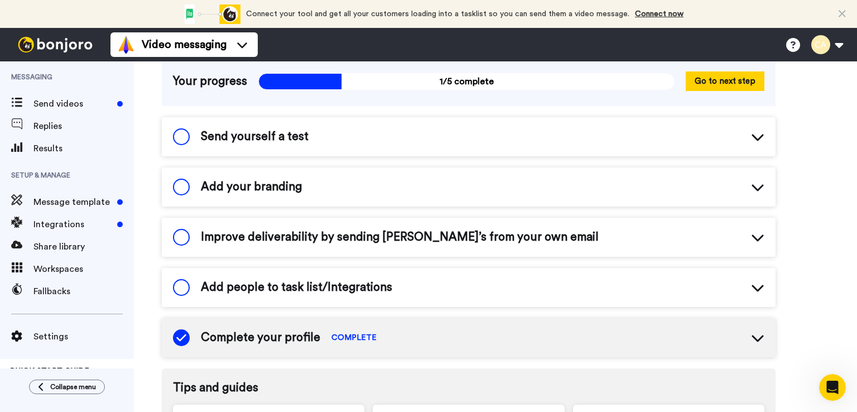
scroll to position [64, 0]
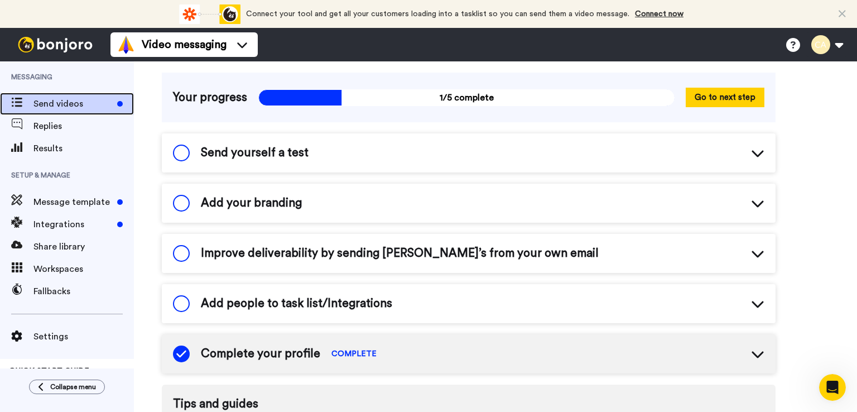
click at [65, 103] on span "Send videos" at bounding box center [72, 103] width 79 height 13
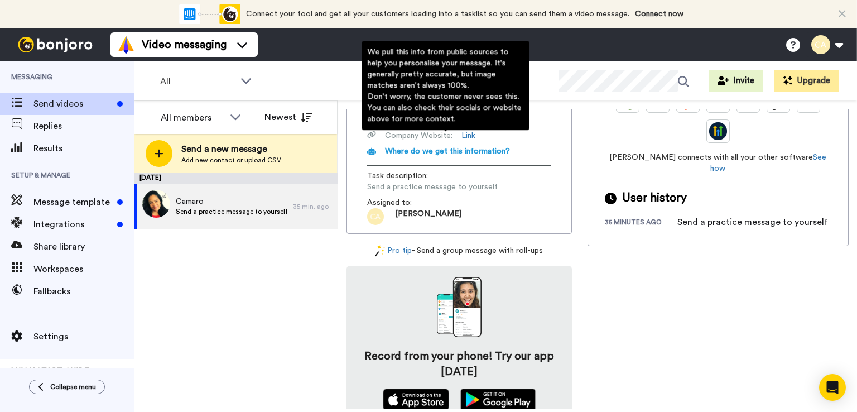
scroll to position [271, 0]
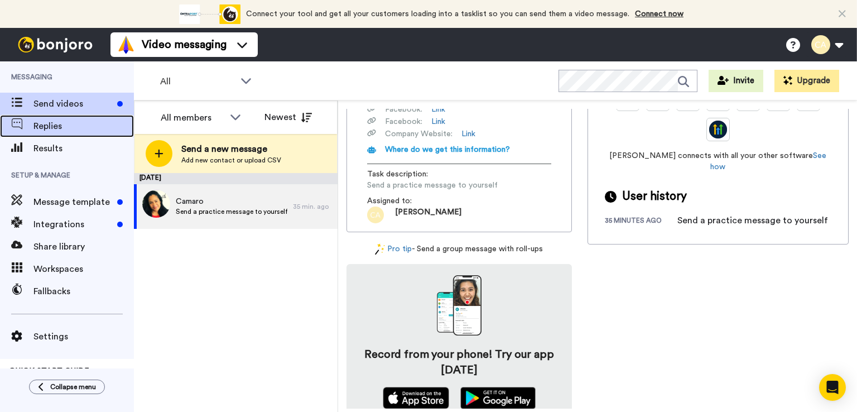
click at [60, 125] on span "Replies" at bounding box center [83, 125] width 100 height 13
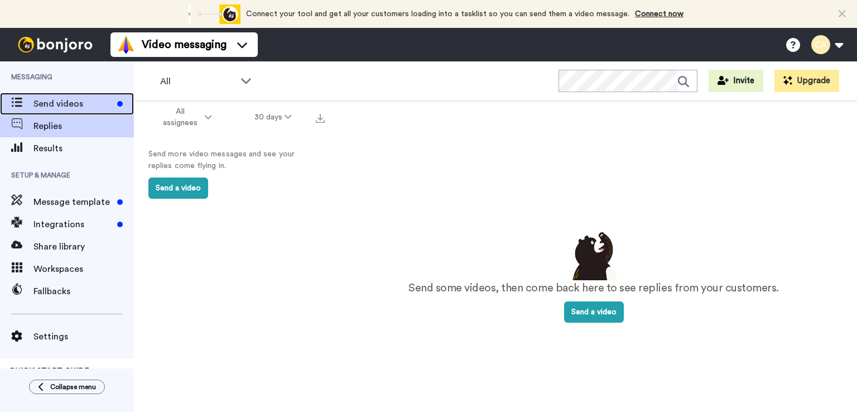
click at [54, 105] on span "Send videos" at bounding box center [72, 103] width 79 height 13
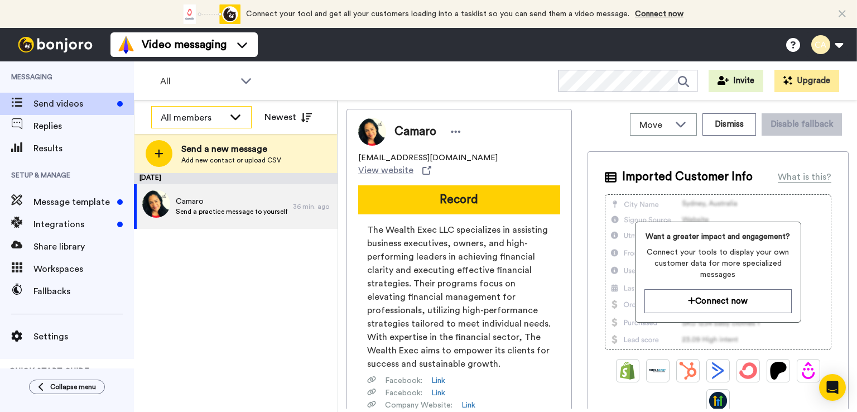
click at [191, 120] on div "All members" at bounding box center [193, 117] width 64 height 13
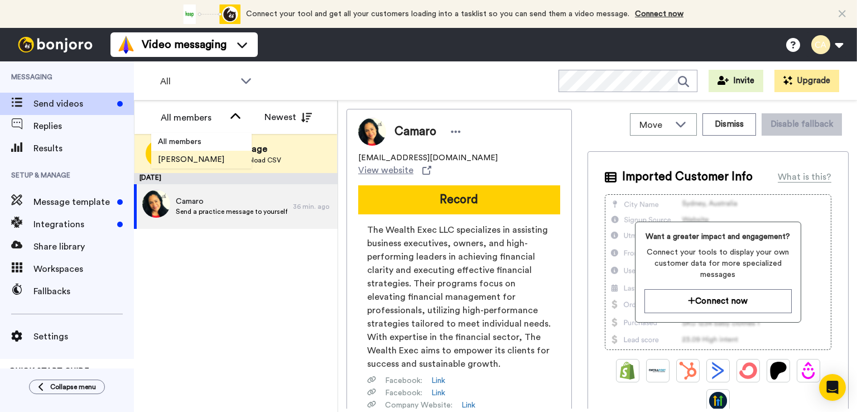
click at [189, 162] on span "[PERSON_NAME]" at bounding box center [191, 159] width 80 height 11
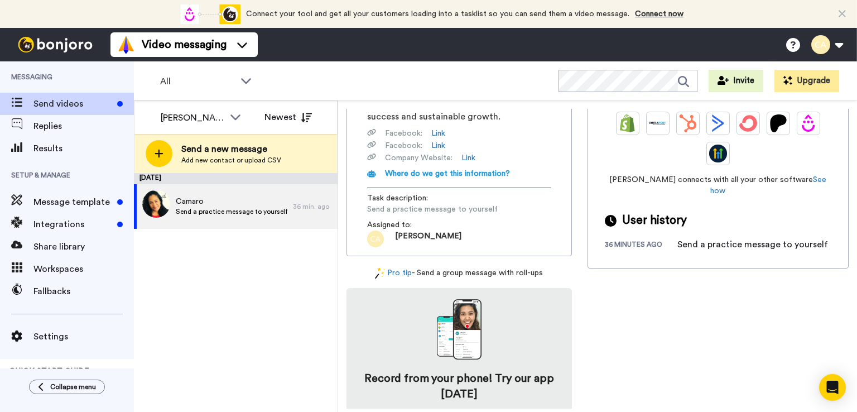
scroll to position [271, 0]
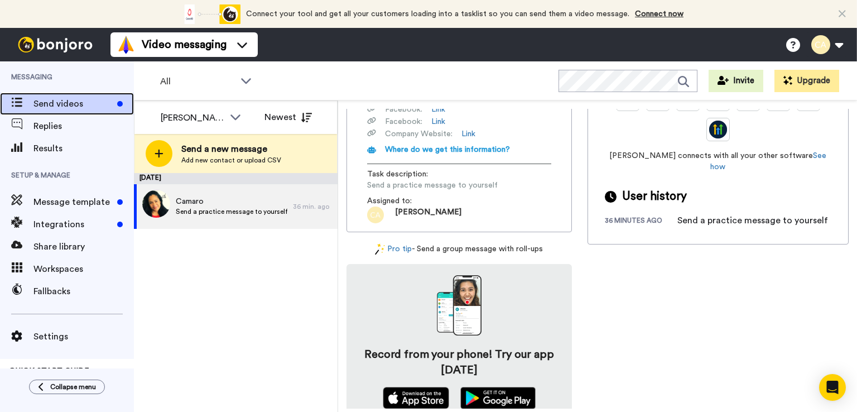
click at [51, 102] on span "Send videos" at bounding box center [72, 103] width 79 height 13
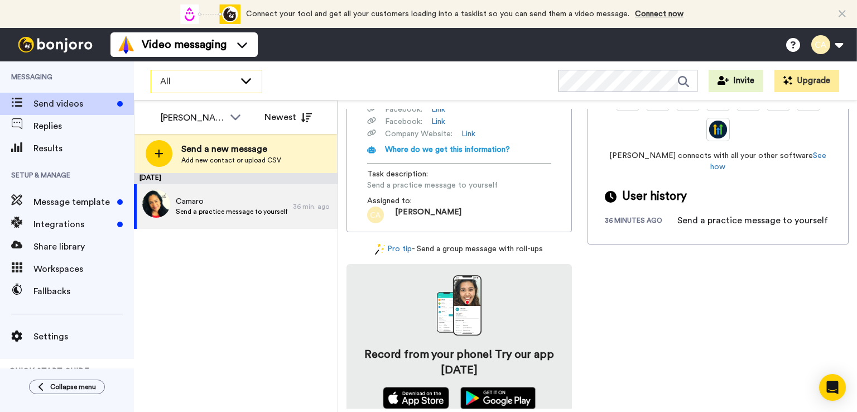
drag, startPoint x: 245, startPoint y: 83, endPoint x: 233, endPoint y: 83, distance: 12.3
click at [233, 83] on div "All" at bounding box center [206, 81] width 110 height 22
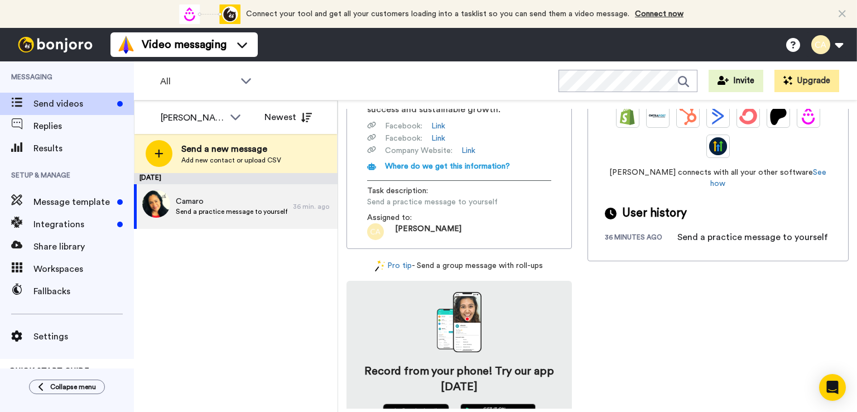
scroll to position [271, 0]
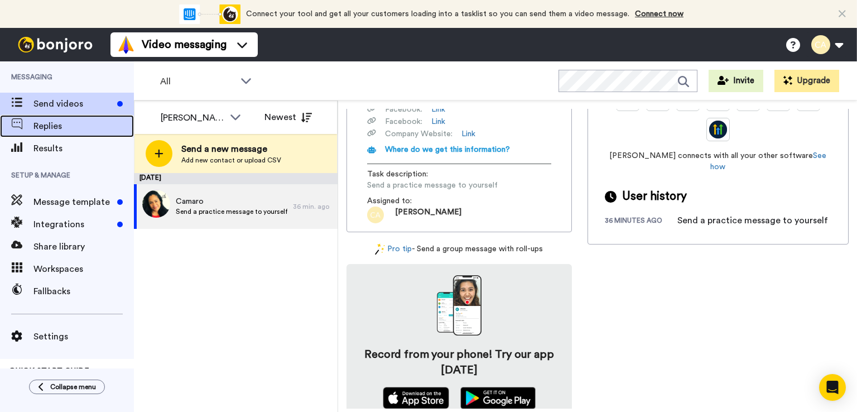
click at [40, 122] on span "Replies" at bounding box center [83, 125] width 100 height 13
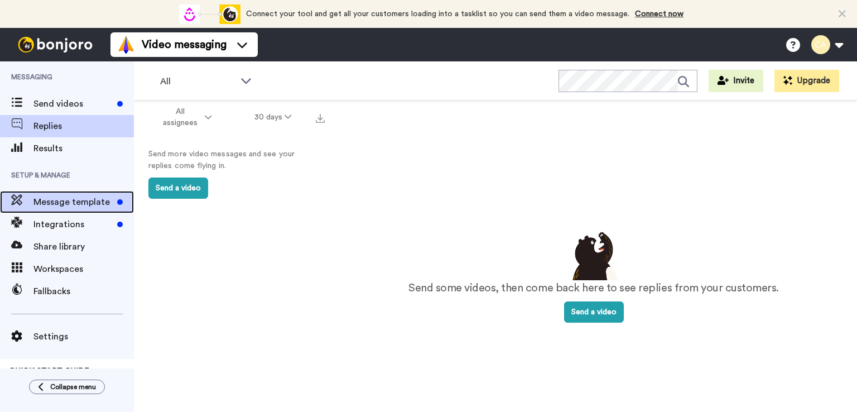
click at [56, 208] on div "Message template" at bounding box center [67, 202] width 134 height 22
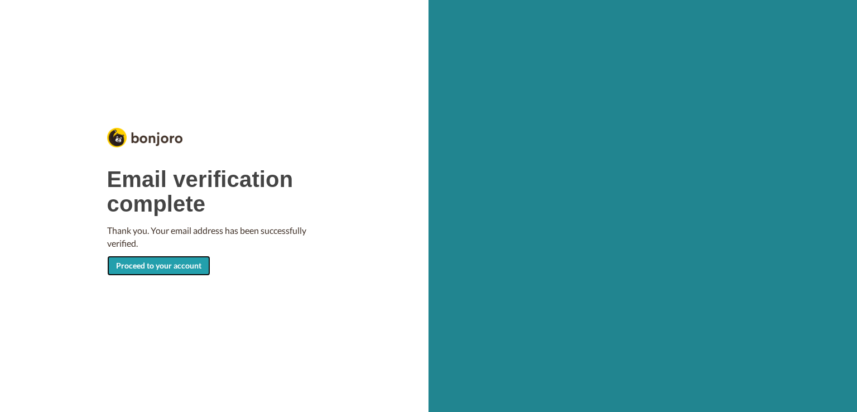
click at [138, 266] on link "Proceed to your account" at bounding box center [158, 265] width 103 height 20
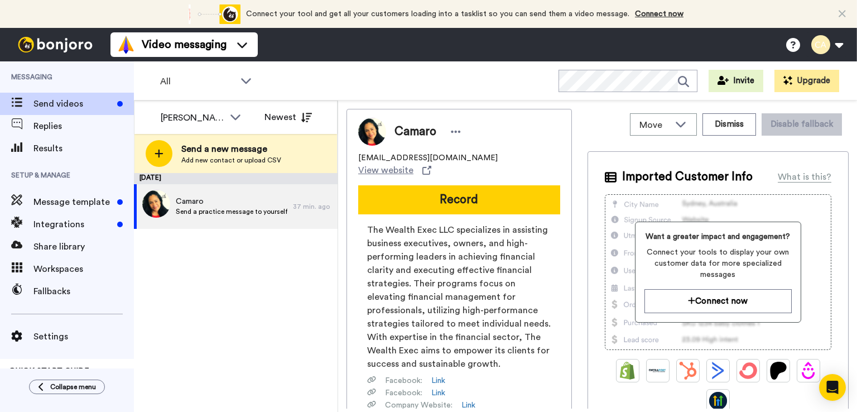
click at [33, 79] on span "Messaging" at bounding box center [67, 76] width 134 height 31
click at [36, 127] on span "Replies" at bounding box center [83, 125] width 100 height 13
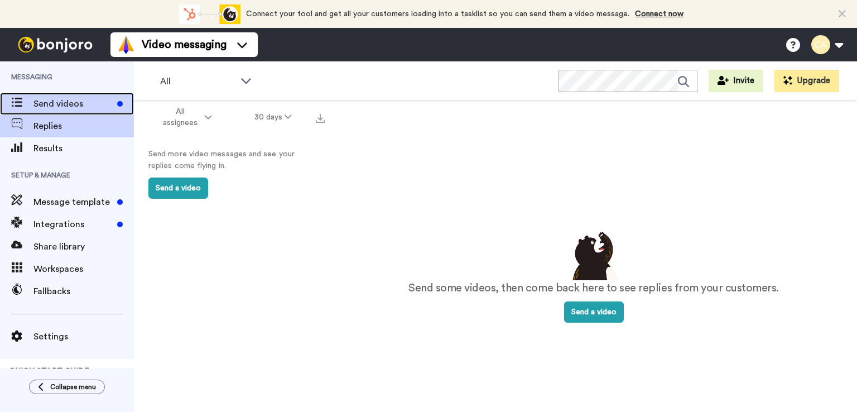
click at [60, 103] on span "Send videos" at bounding box center [72, 103] width 79 height 13
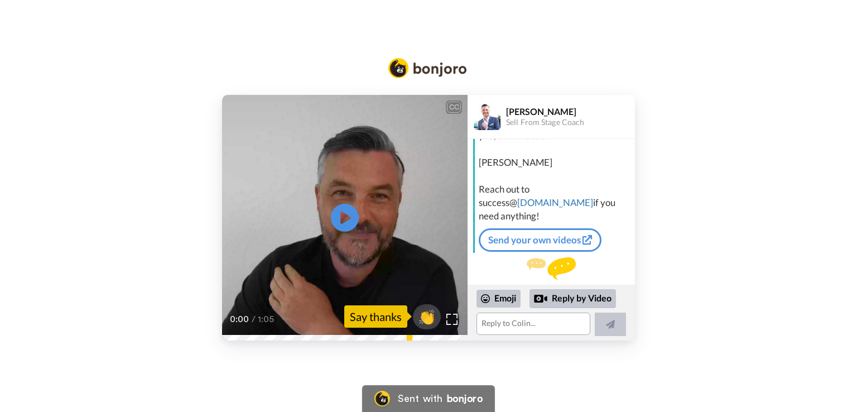
scroll to position [113, 0]
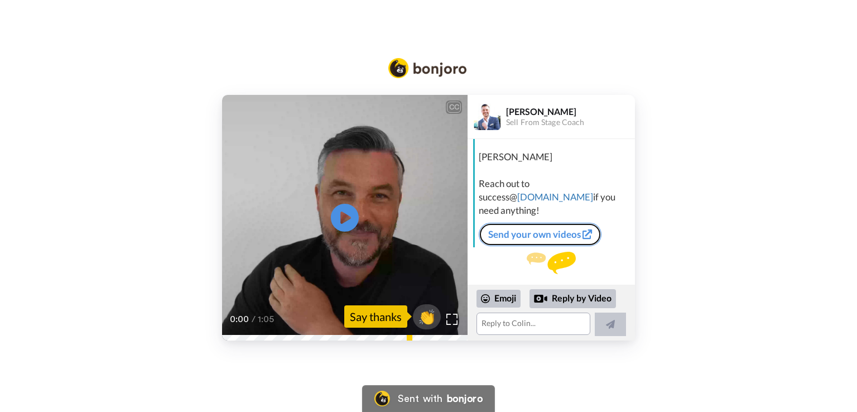
click at [546, 223] on link "Send your own videos" at bounding box center [540, 234] width 123 height 23
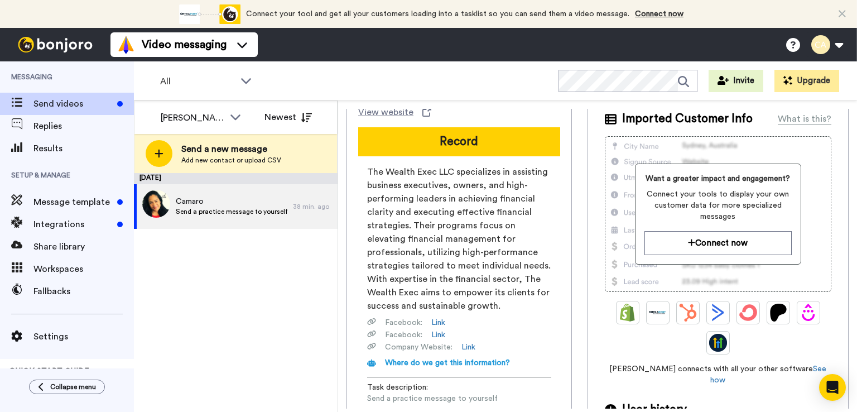
scroll to position [271, 0]
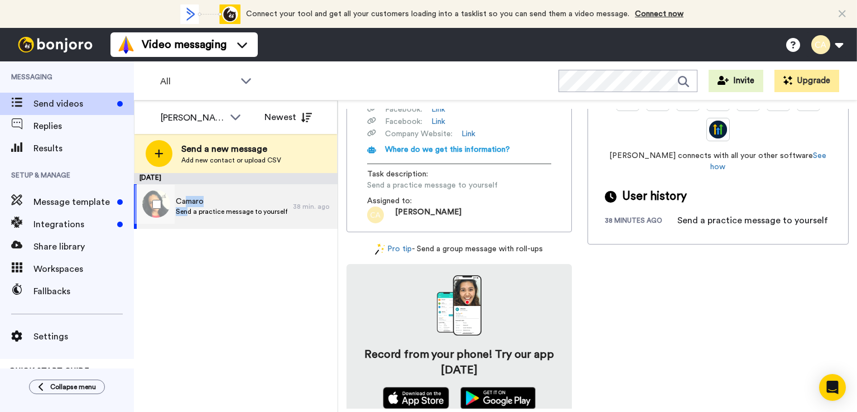
click at [189, 205] on div "Camaro Send a practice message to yourself" at bounding box center [232, 206] width 112 height 21
click at [234, 214] on span "Send a practice message to yourself" at bounding box center [232, 211] width 112 height 9
drag, startPoint x: 220, startPoint y: 332, endPoint x: 210, endPoint y: 286, distance: 47.3
click at [221, 334] on div "September 12 Camaro Send a practice message to yourself 38 min. ago" at bounding box center [236, 292] width 204 height 239
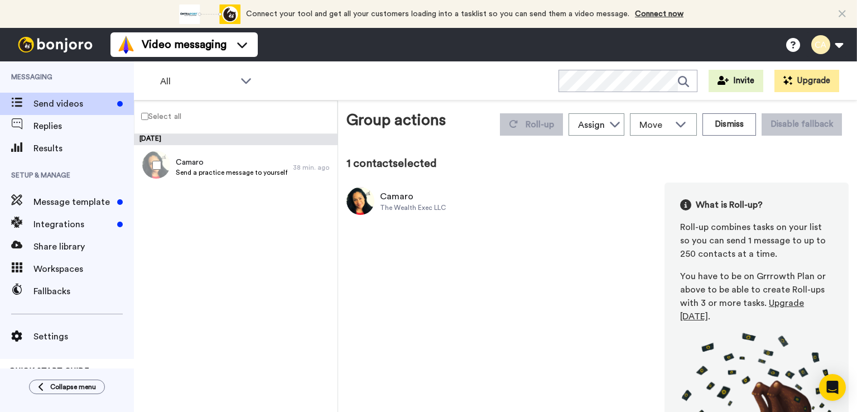
click at [248, 222] on div "September 12 Camaro Send a practice message to yourself 38 min. ago" at bounding box center [236, 273] width 204 height 278
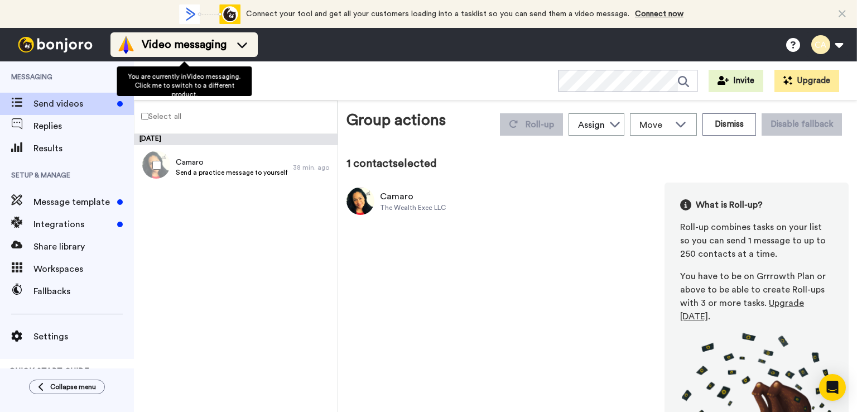
click at [244, 42] on icon at bounding box center [242, 44] width 18 height 11
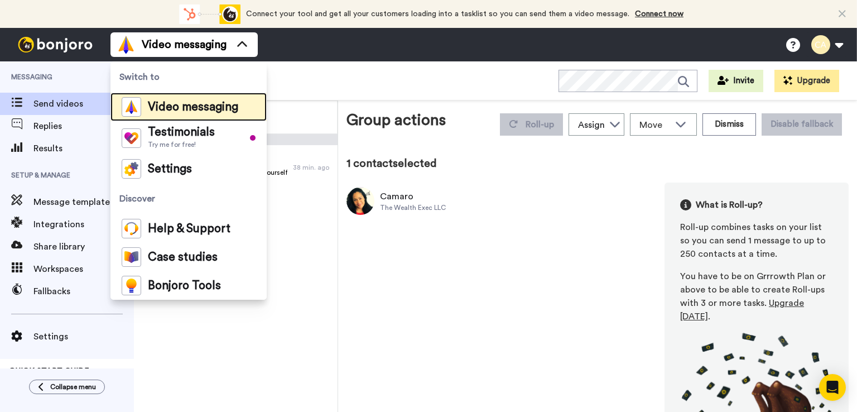
click at [196, 104] on span "Video messaging" at bounding box center [193, 107] width 90 height 11
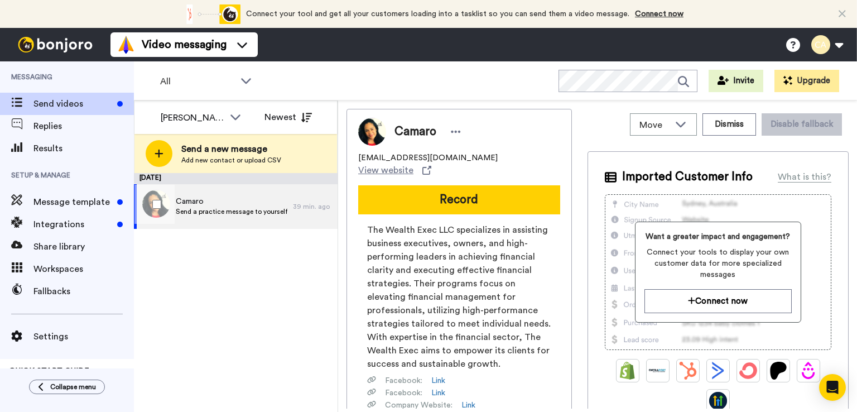
click at [265, 209] on span "Send a practice message to yourself" at bounding box center [232, 211] width 112 height 9
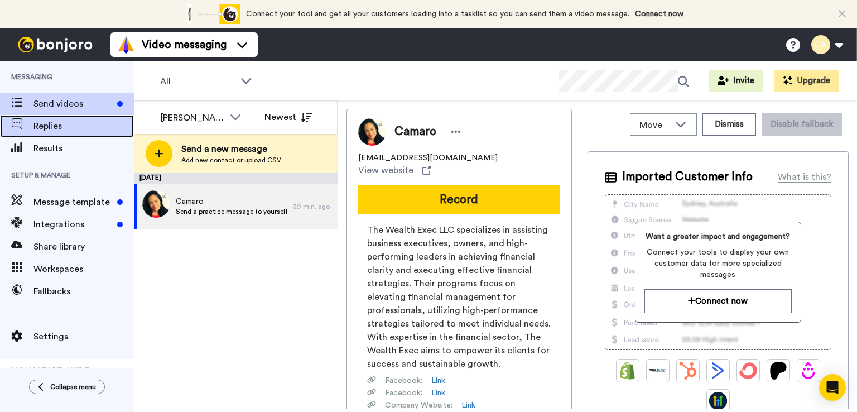
click at [51, 125] on span "Replies" at bounding box center [83, 125] width 100 height 13
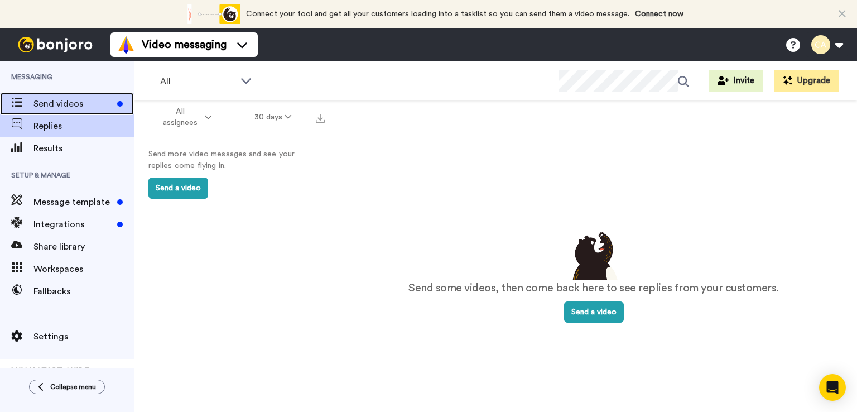
click at [44, 104] on span "Send videos" at bounding box center [72, 103] width 79 height 13
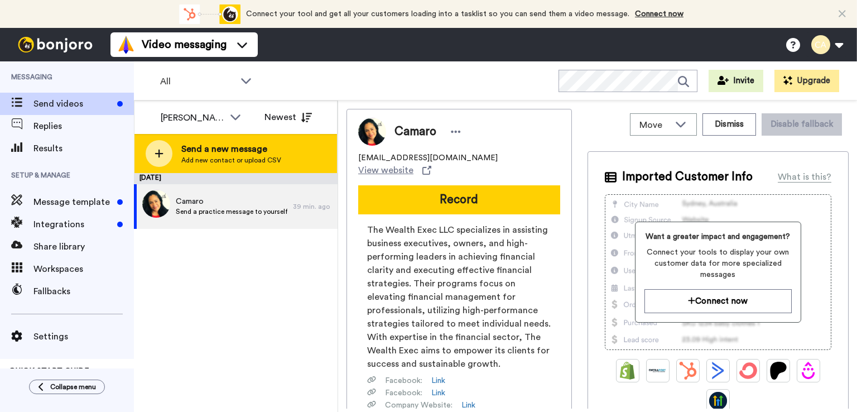
click at [239, 157] on span "Add new contact or upload CSV" at bounding box center [231, 160] width 100 height 9
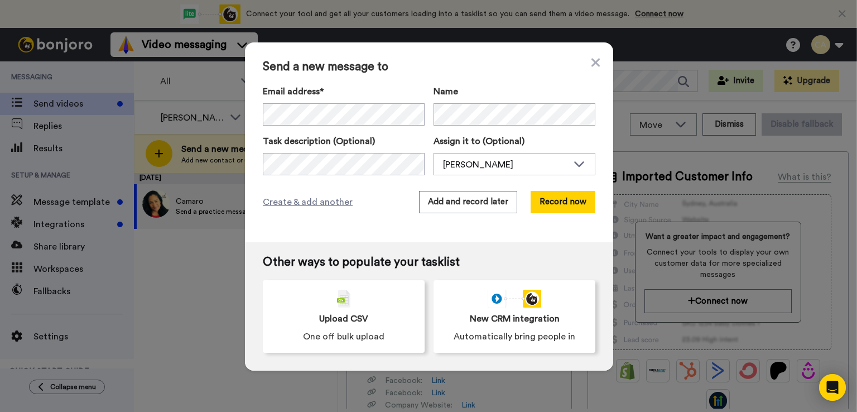
click at [176, 286] on div "Send a new message to Email address* Camaro <[EMAIL_ADDRESS][DOMAIN_NAME]> [PER…" at bounding box center [428, 206] width 857 height 412
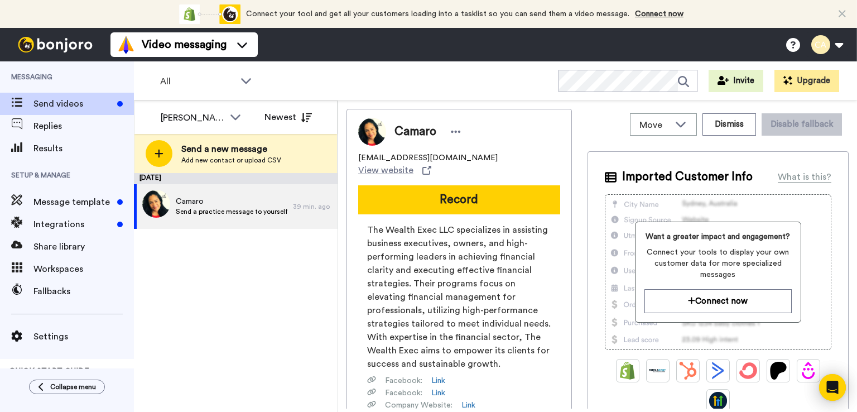
click at [593, 121] on div "Move WORKSPACES View all Default Task List + Add a new workspace Dismiss Disabl…" at bounding box center [717, 124] width 261 height 31
click at [674, 123] on icon at bounding box center [680, 123] width 13 height 11
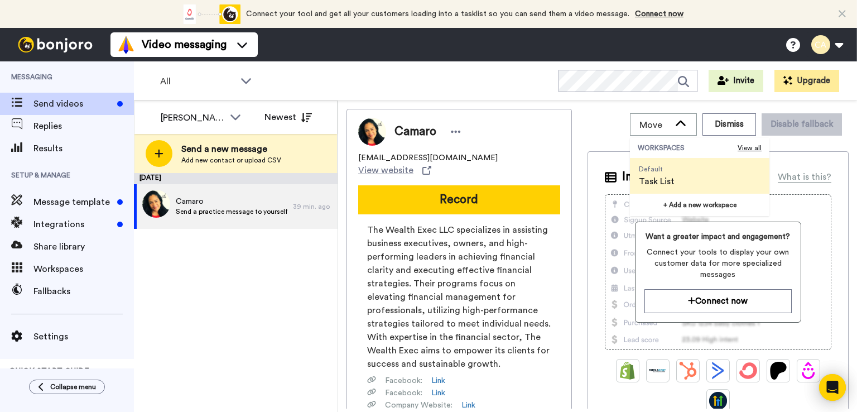
click at [665, 182] on span "Task List" at bounding box center [657, 181] width 36 height 13
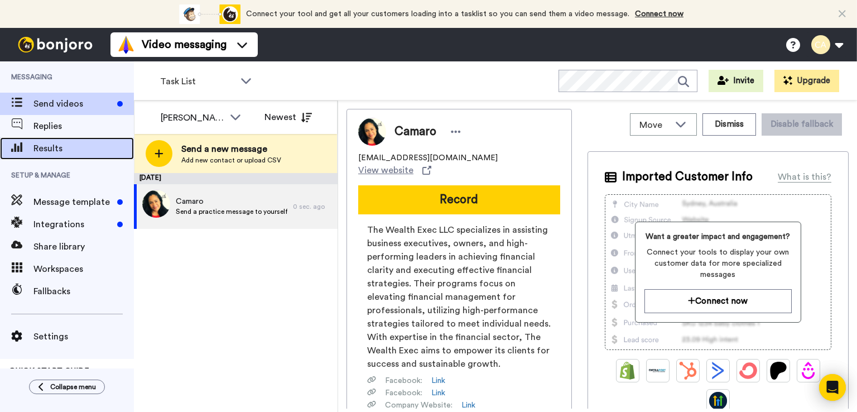
click at [64, 138] on div "Results" at bounding box center [67, 148] width 134 height 22
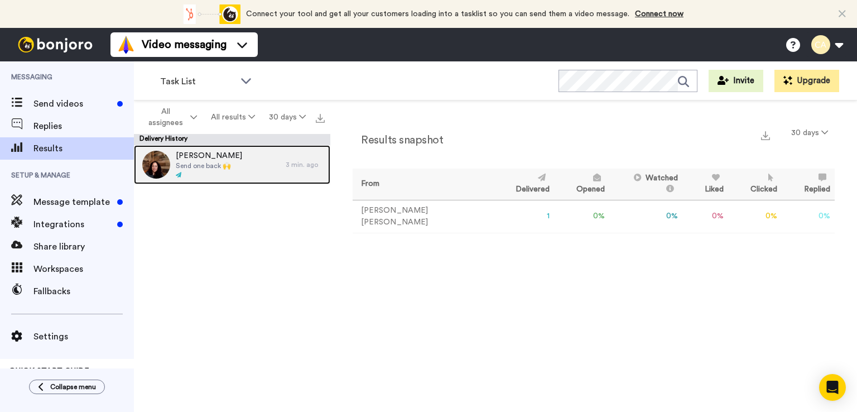
click at [211, 161] on span "Send one back 🙌" at bounding box center [209, 165] width 66 height 9
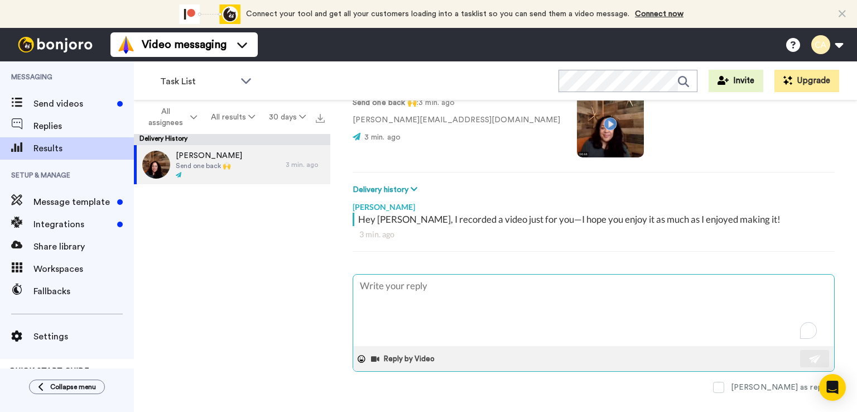
scroll to position [107, 0]
